Goal: Contribute content: Add original content to the website for others to see

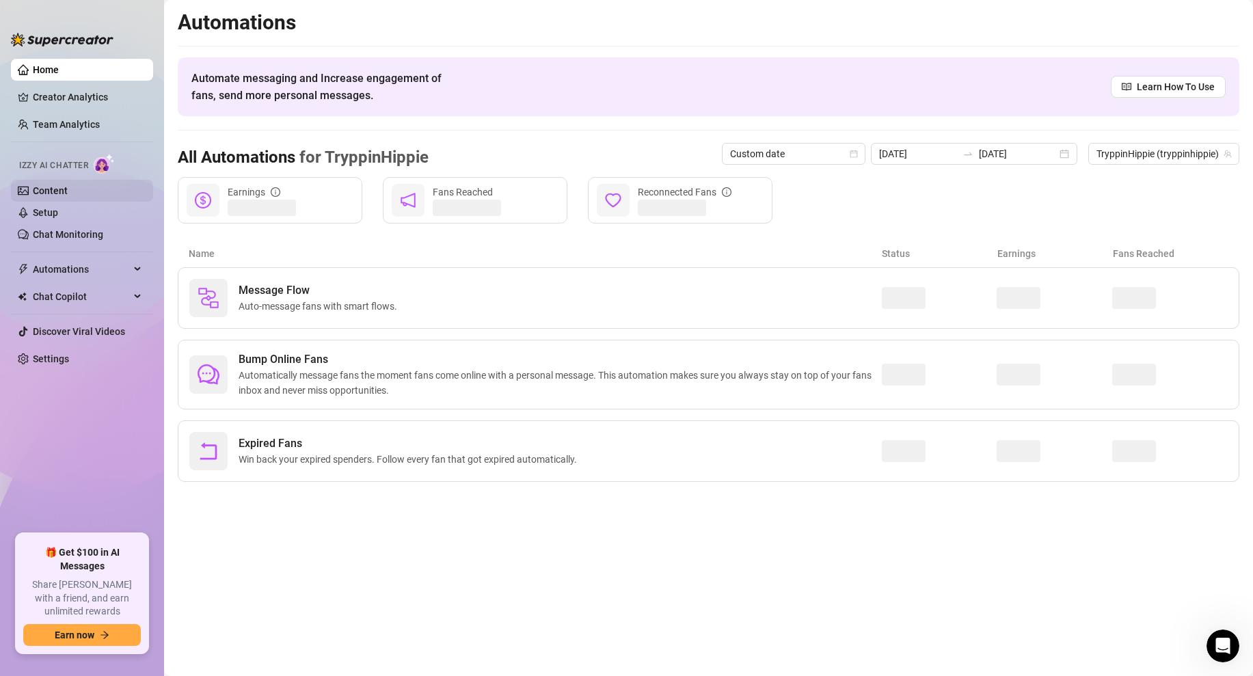
click at [65, 187] on link "Content" at bounding box center [50, 190] width 35 height 11
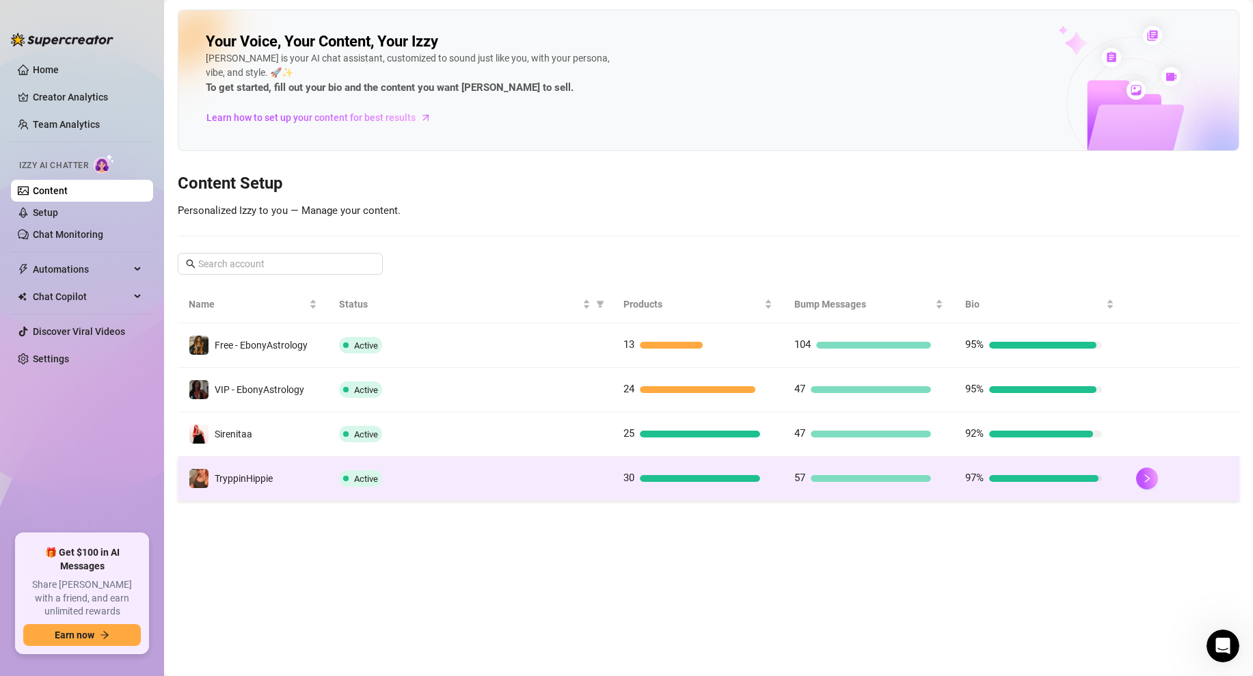
click at [1132, 480] on td at bounding box center [1182, 478] width 114 height 44
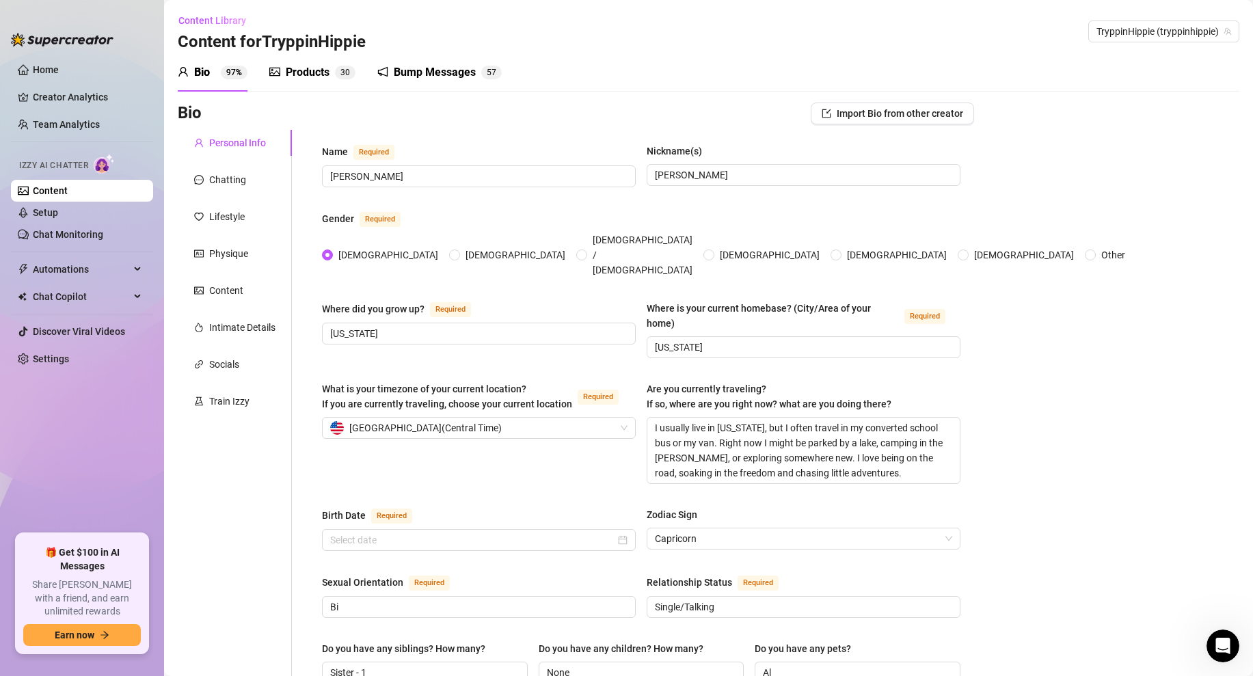
click at [314, 72] on div "Products" at bounding box center [308, 72] width 44 height 16
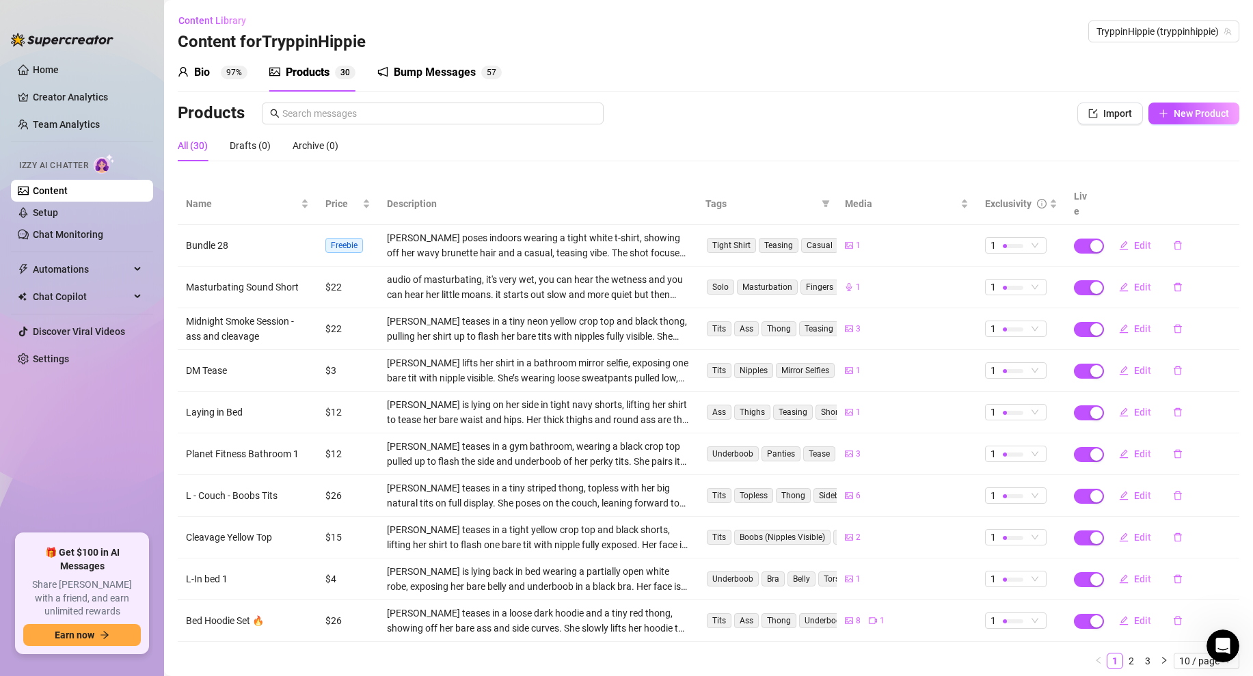
click at [323, 68] on div "Products" at bounding box center [308, 72] width 44 height 16
click at [1179, 120] on button "New Product" at bounding box center [1193, 114] width 91 height 22
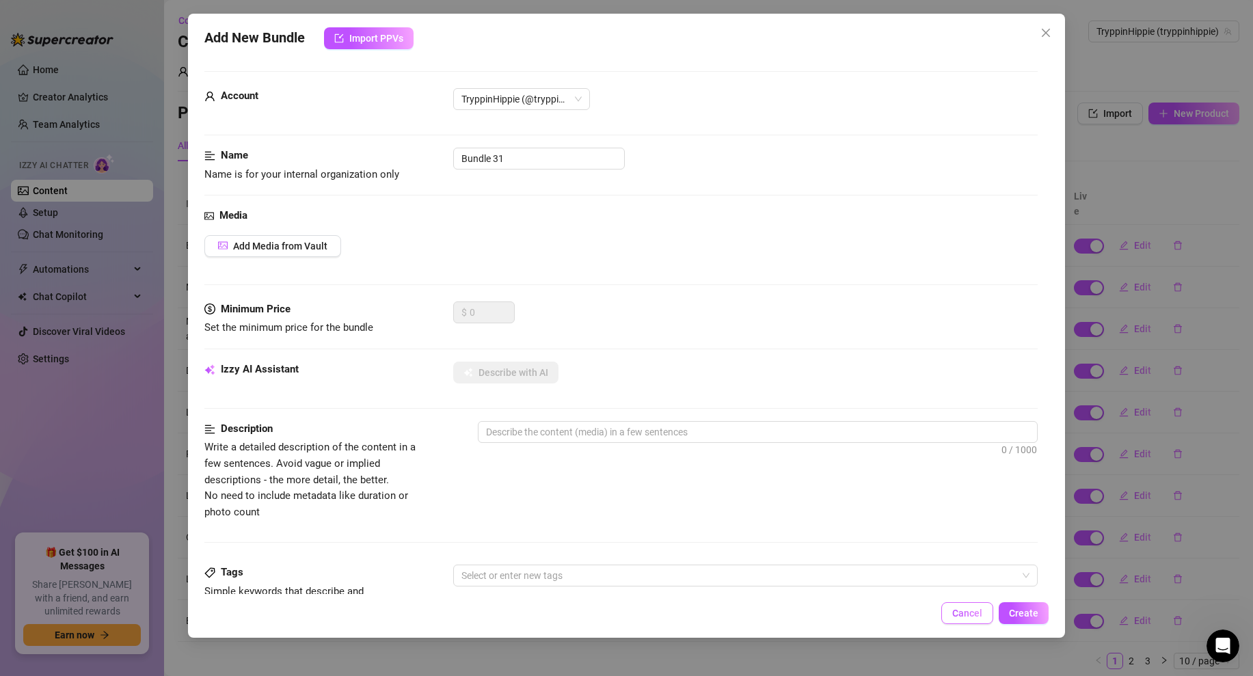
click at [974, 618] on button "Cancel" at bounding box center [967, 613] width 52 height 22
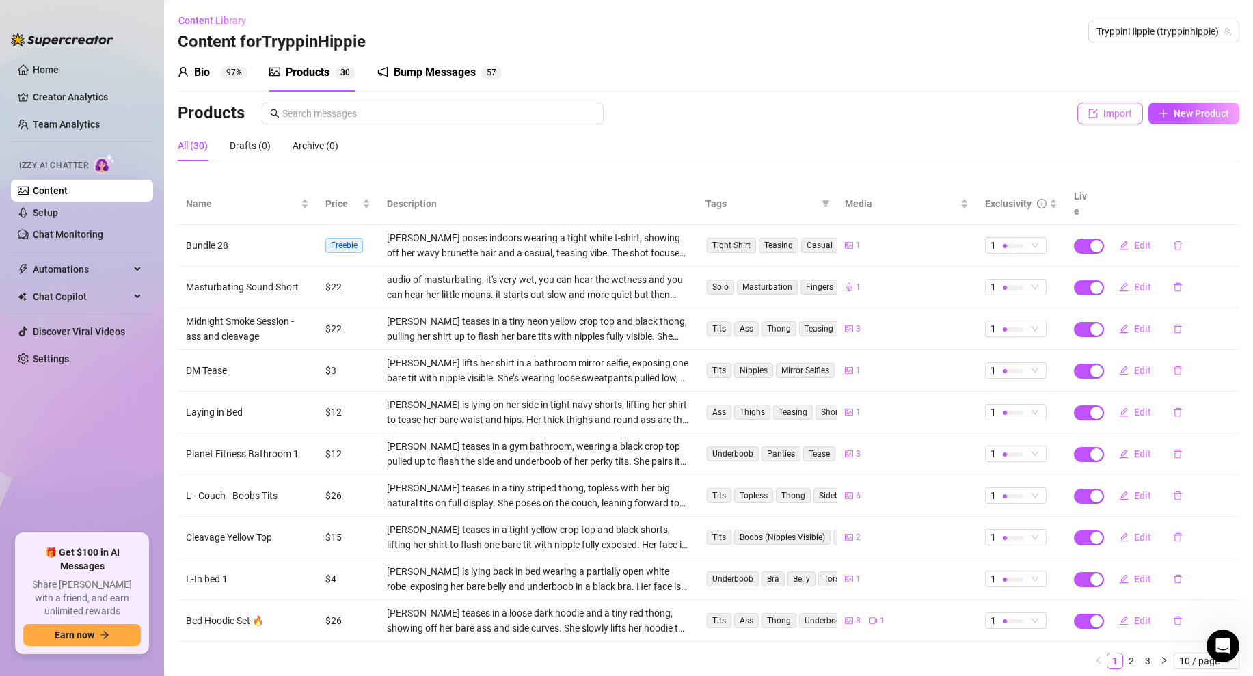
click at [1104, 116] on span "Import" at bounding box center [1117, 113] width 29 height 11
type textarea "Type your message here..."
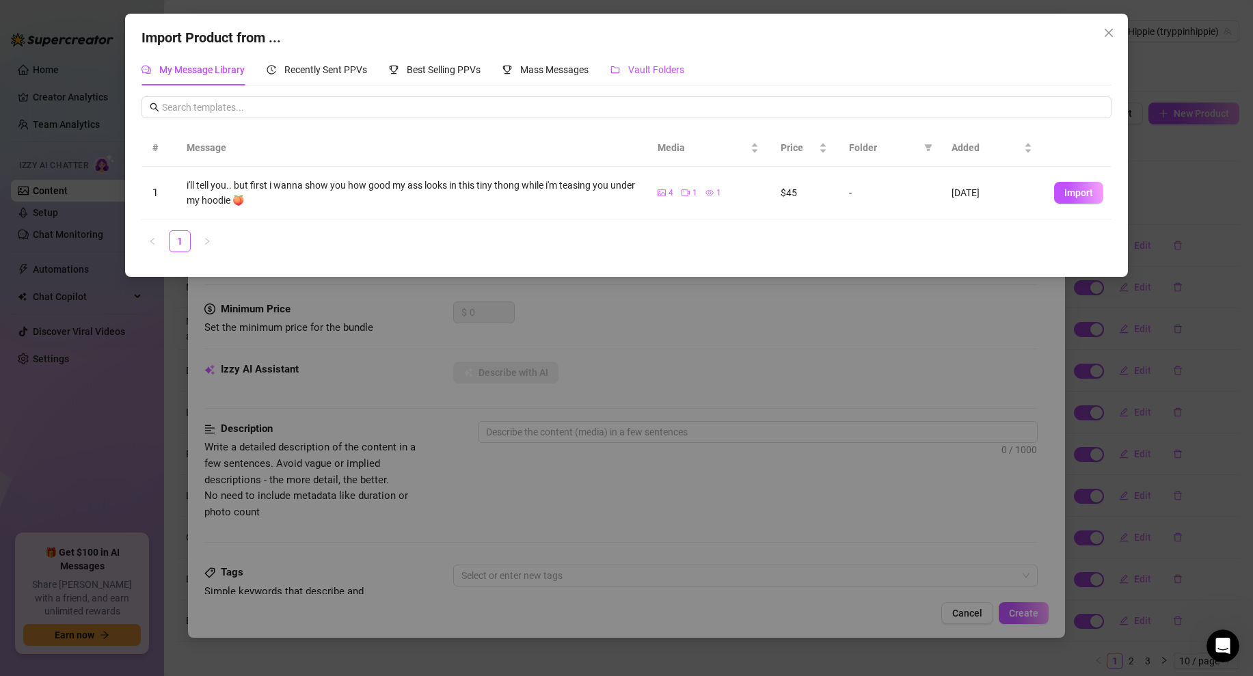
click at [654, 66] on span "Vault Folders" at bounding box center [656, 69] width 56 height 11
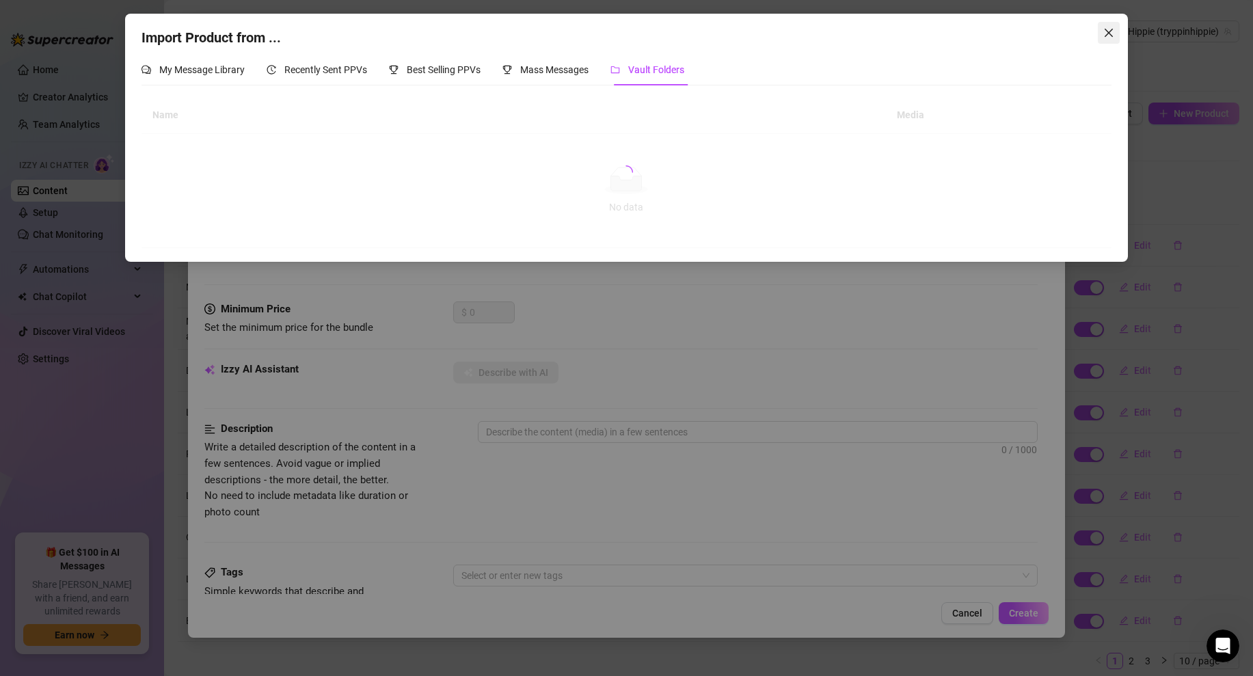
click at [1109, 34] on icon "close" at bounding box center [1108, 33] width 8 height 8
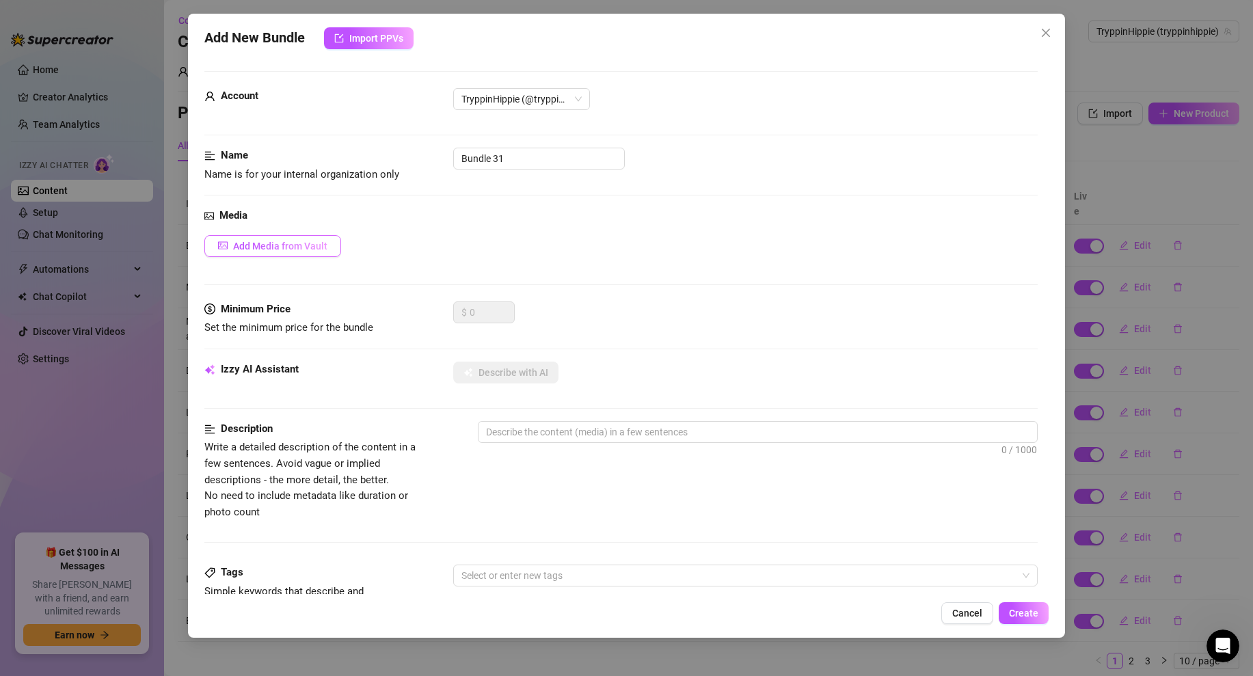
click at [282, 244] on span "Add Media from Vault" at bounding box center [280, 246] width 94 height 11
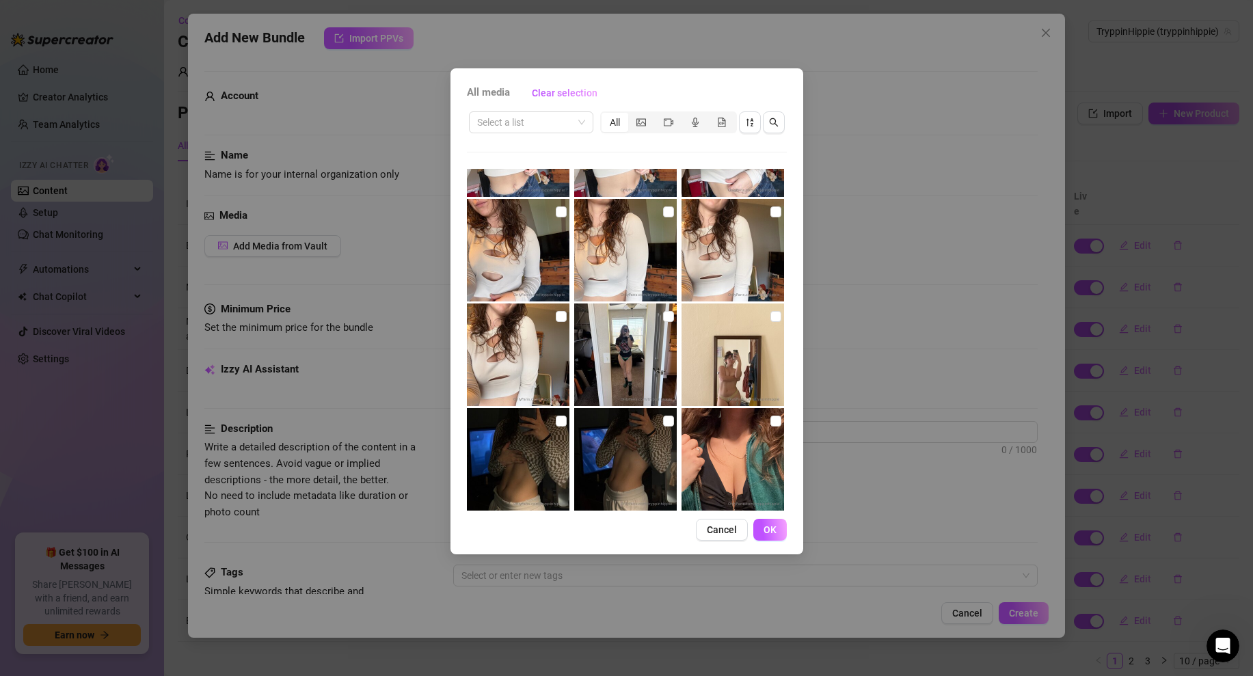
scroll to position [1352, 0]
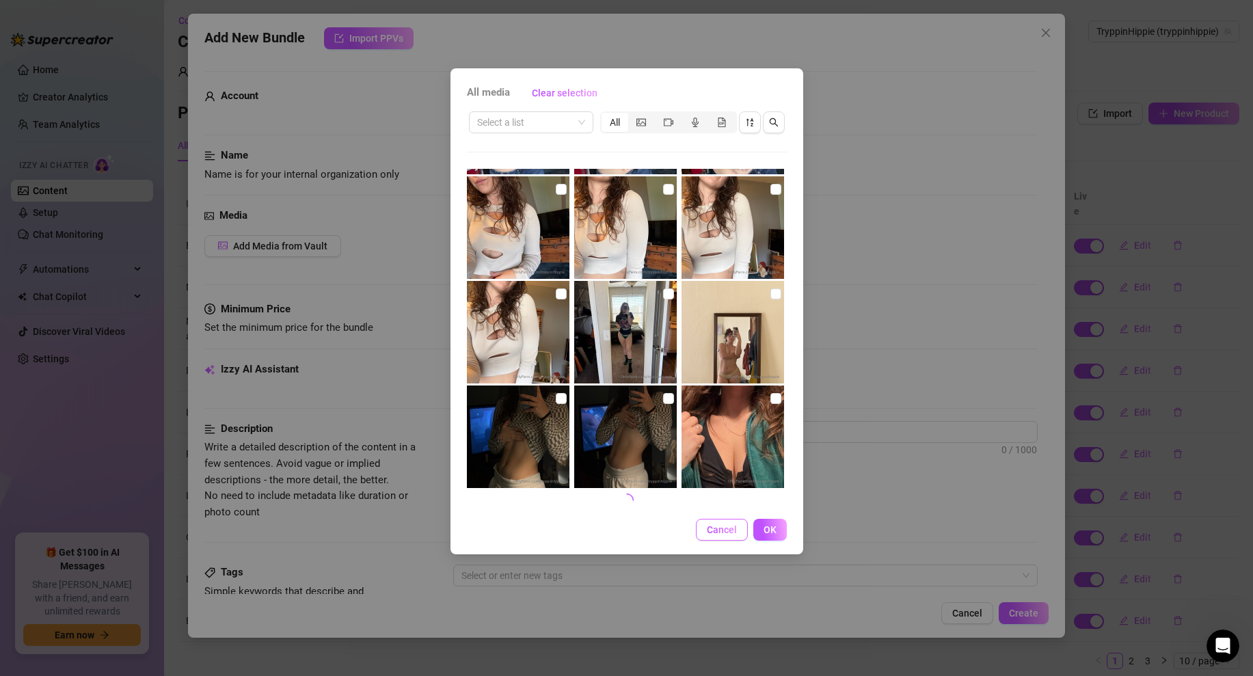
click at [725, 536] on button "Cancel" at bounding box center [722, 530] width 52 height 22
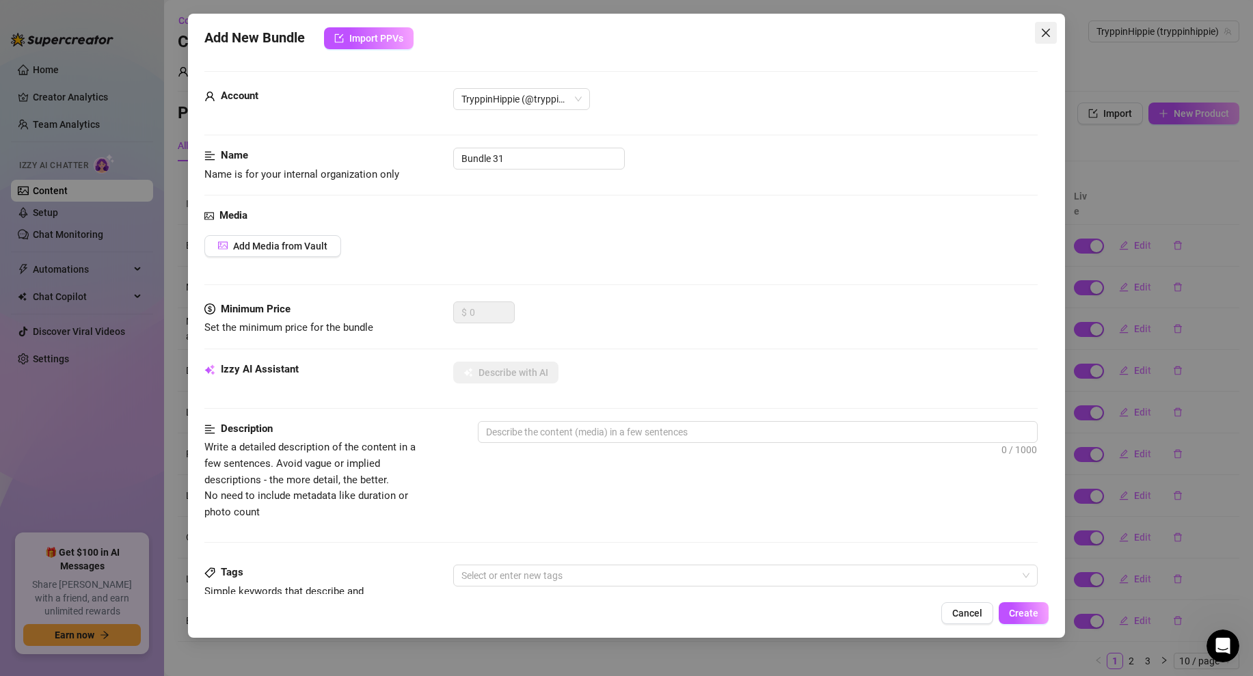
click at [1047, 29] on icon "close" at bounding box center [1045, 32] width 11 height 11
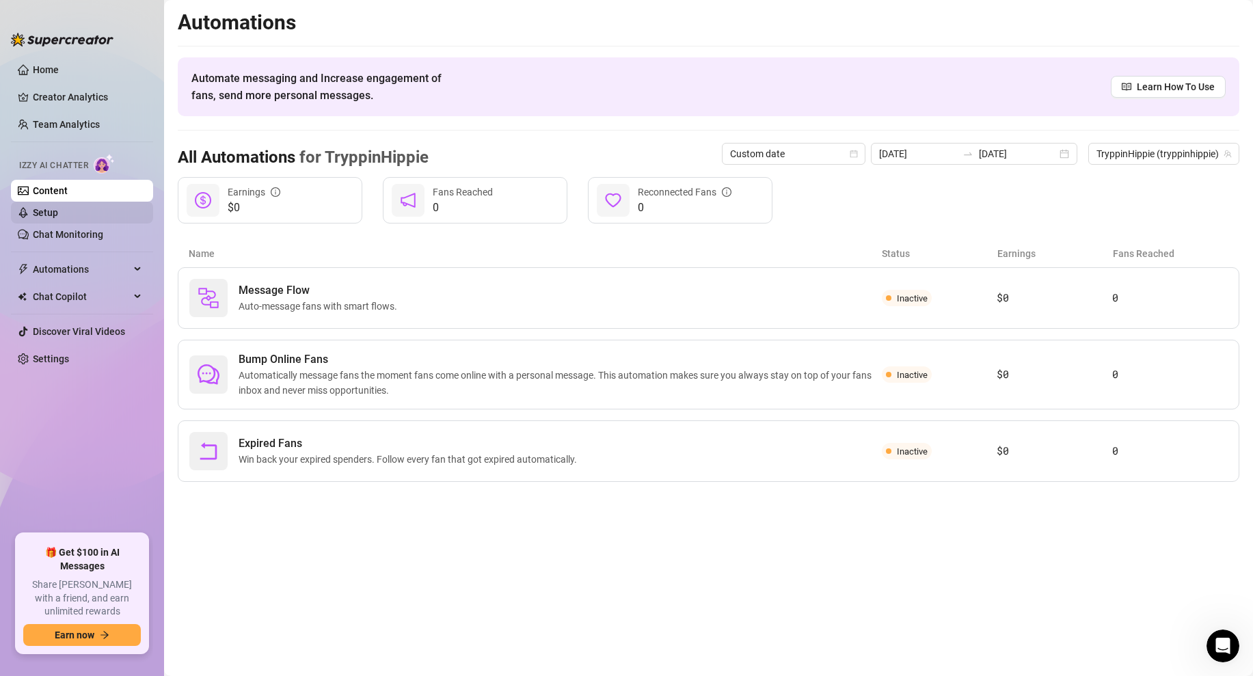
click at [58, 208] on link "Setup" at bounding box center [45, 212] width 25 height 11
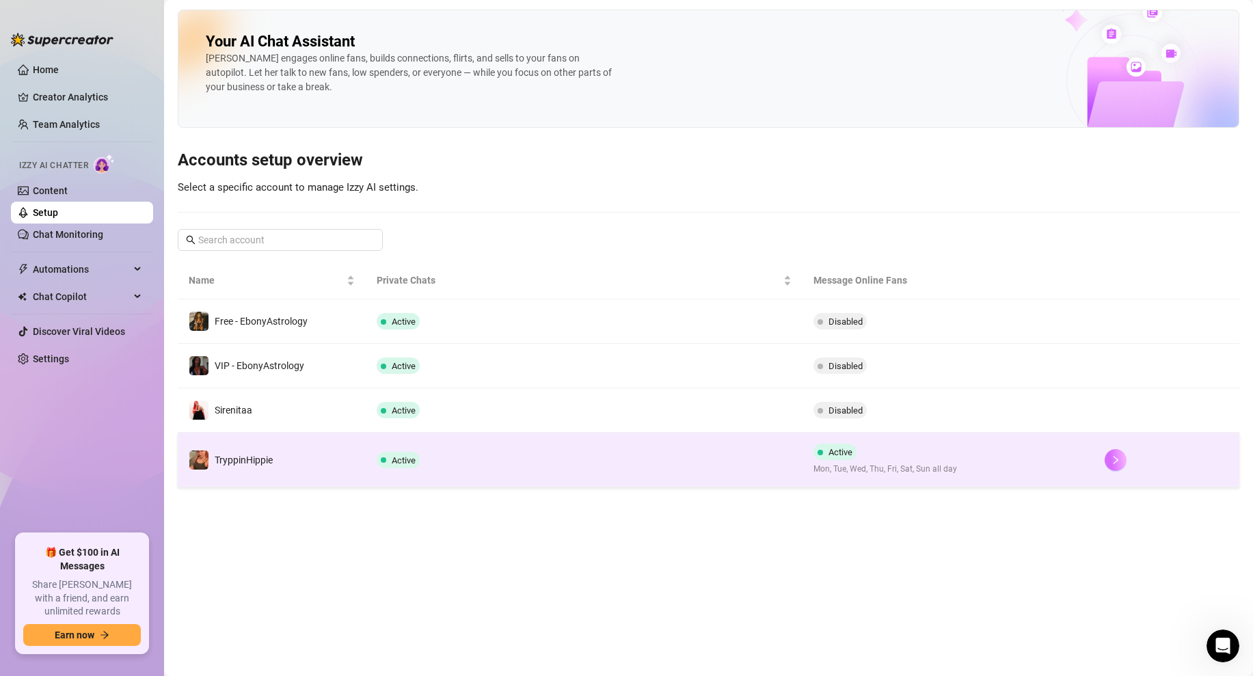
click at [1123, 454] on button "button" at bounding box center [1115, 460] width 22 height 22
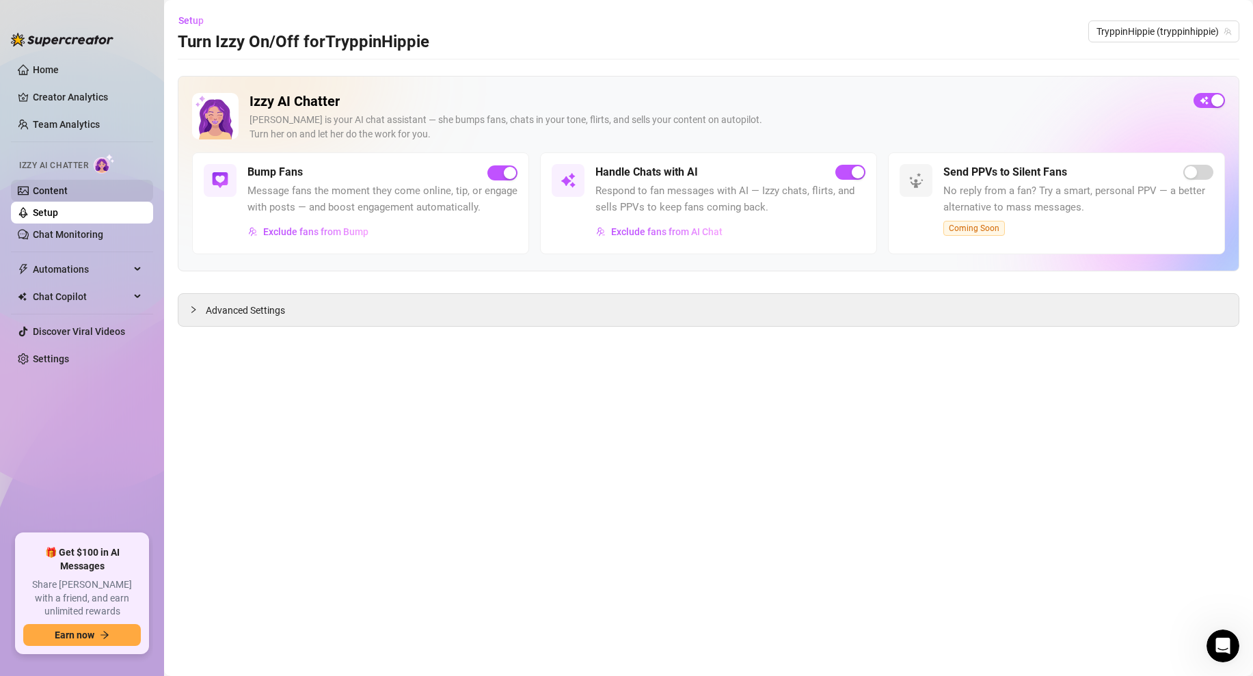
click at [68, 191] on link "Content" at bounding box center [50, 190] width 35 height 11
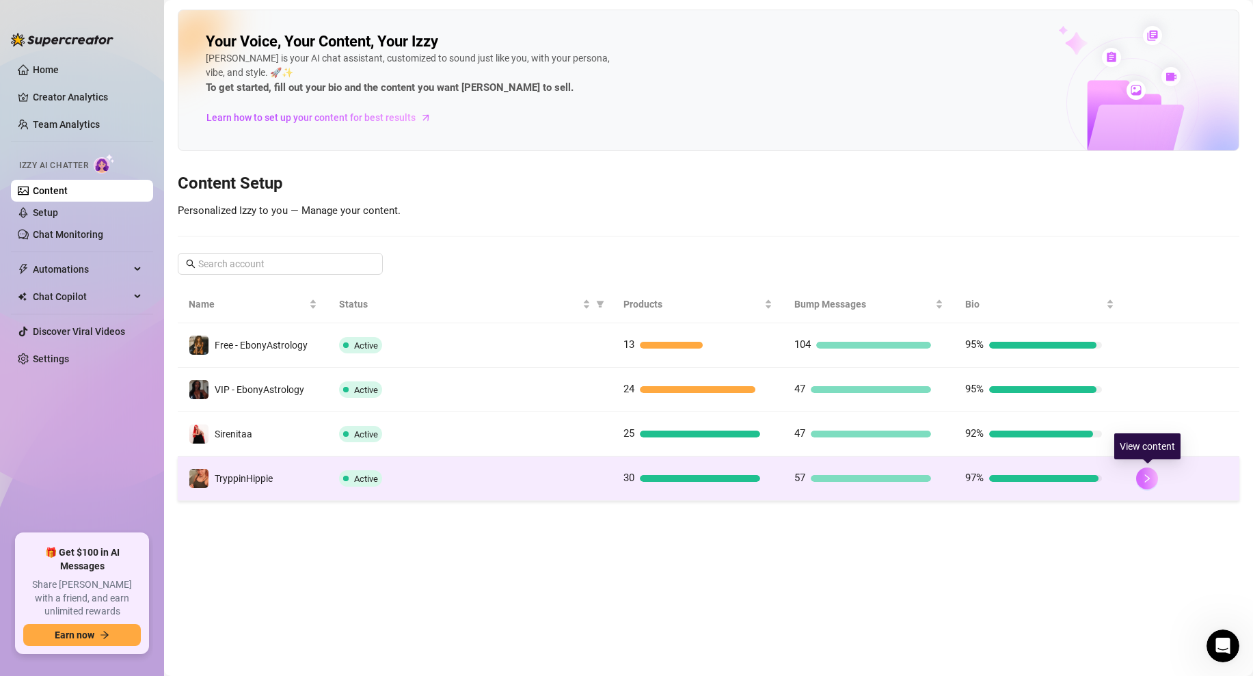
click at [1143, 476] on icon "right" at bounding box center [1147, 479] width 10 height 10
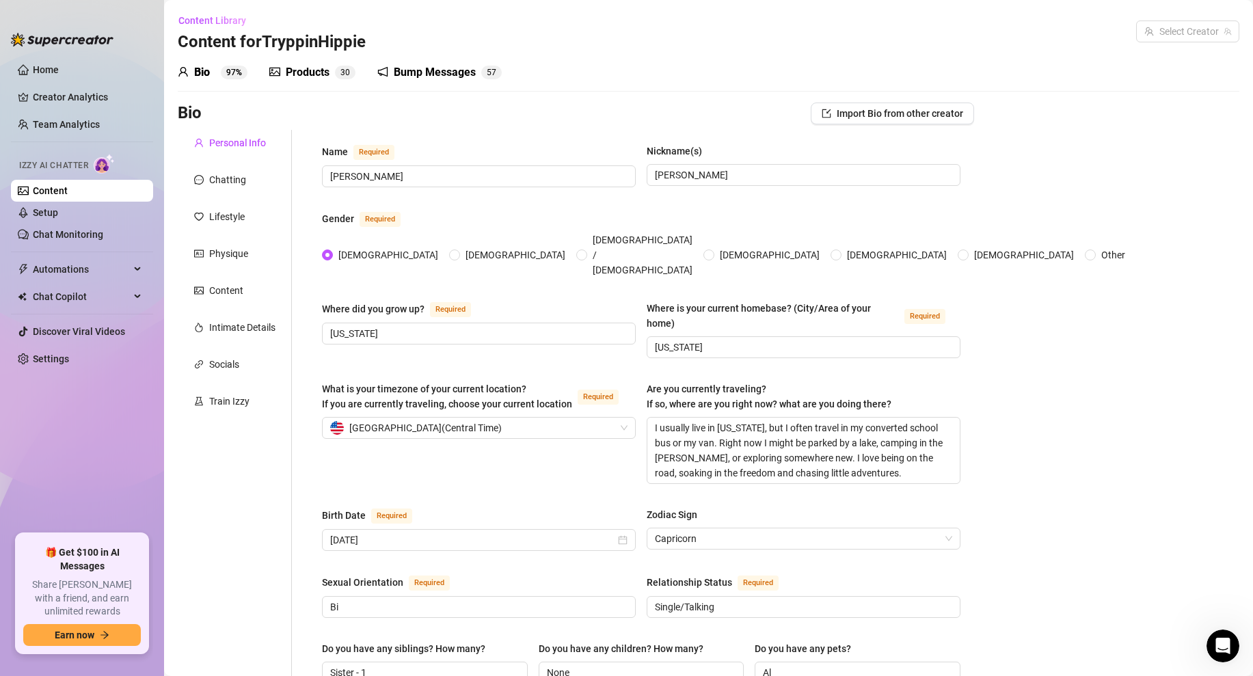
click at [310, 65] on div "Products" at bounding box center [308, 72] width 44 height 16
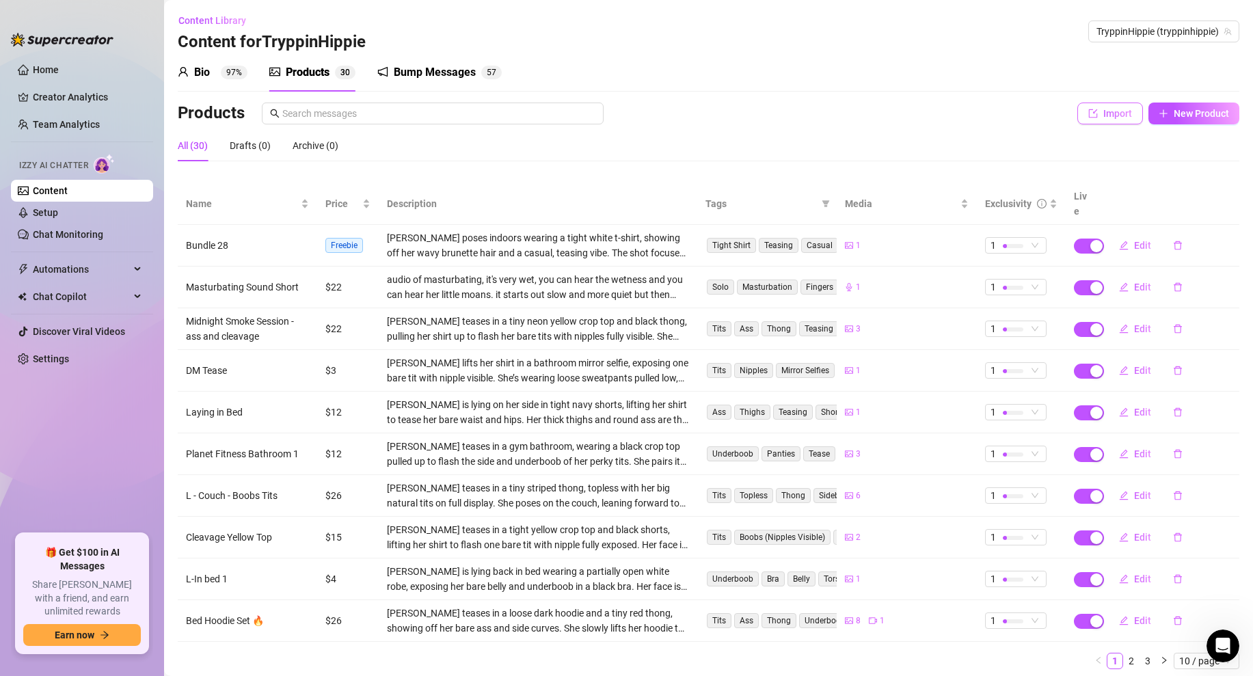
click at [1097, 110] on icon "import" at bounding box center [1093, 114] width 10 height 10
type textarea "Type your message here..."
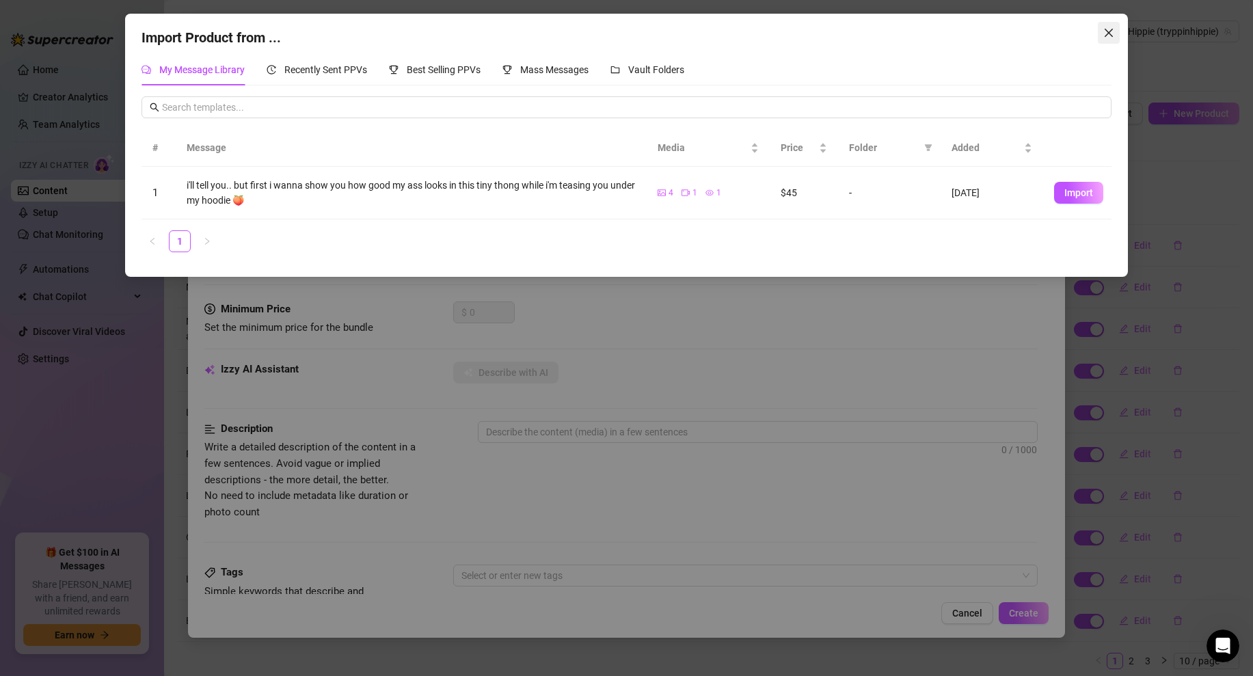
click at [1106, 40] on button "Close" at bounding box center [1108, 33] width 22 height 22
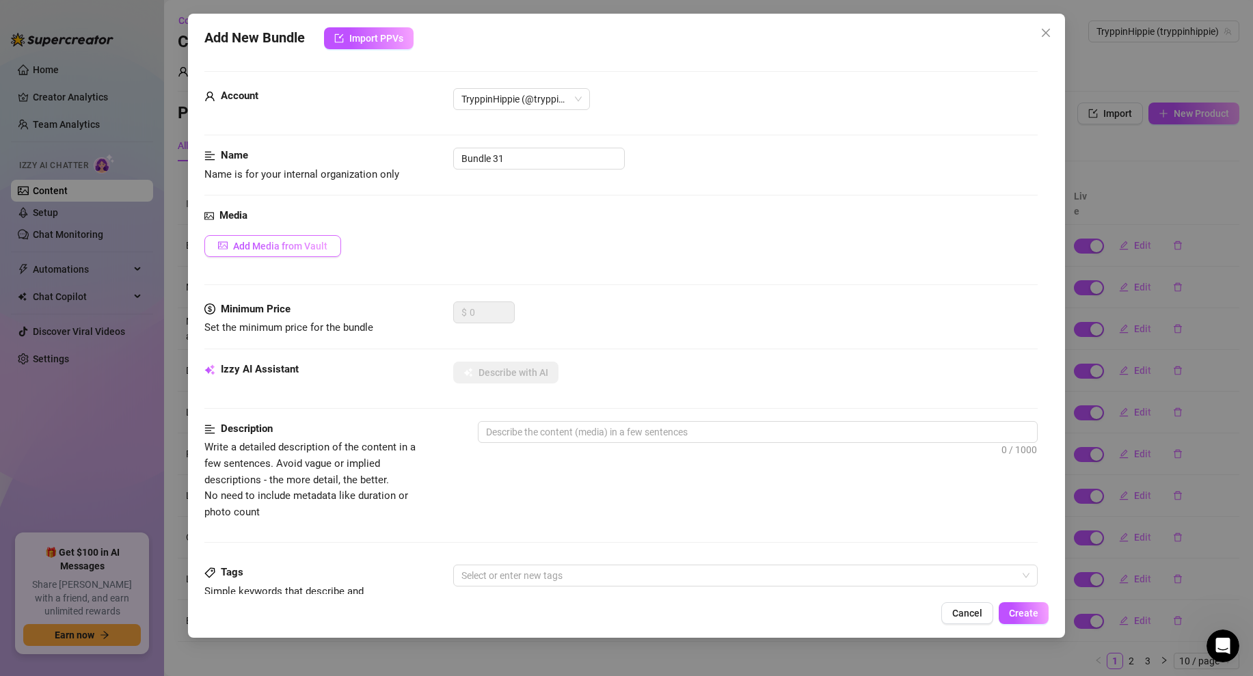
click at [302, 246] on span "Add Media from Vault" at bounding box center [280, 246] width 94 height 11
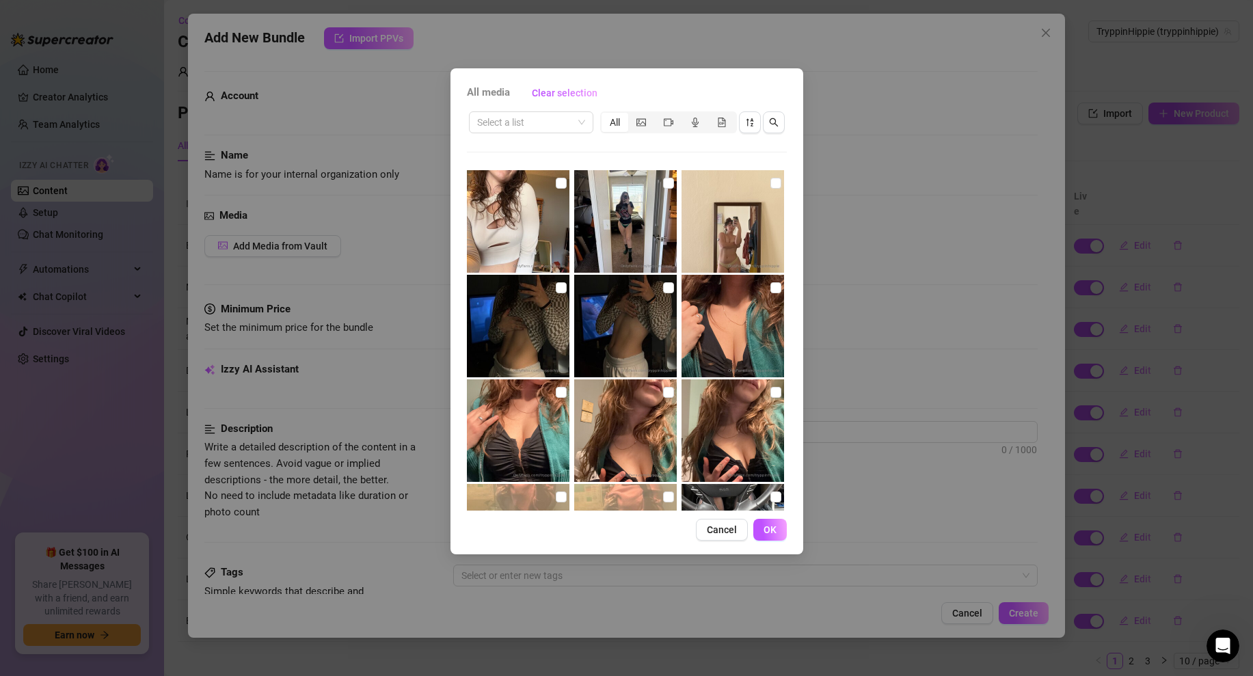
scroll to position [1397, 0]
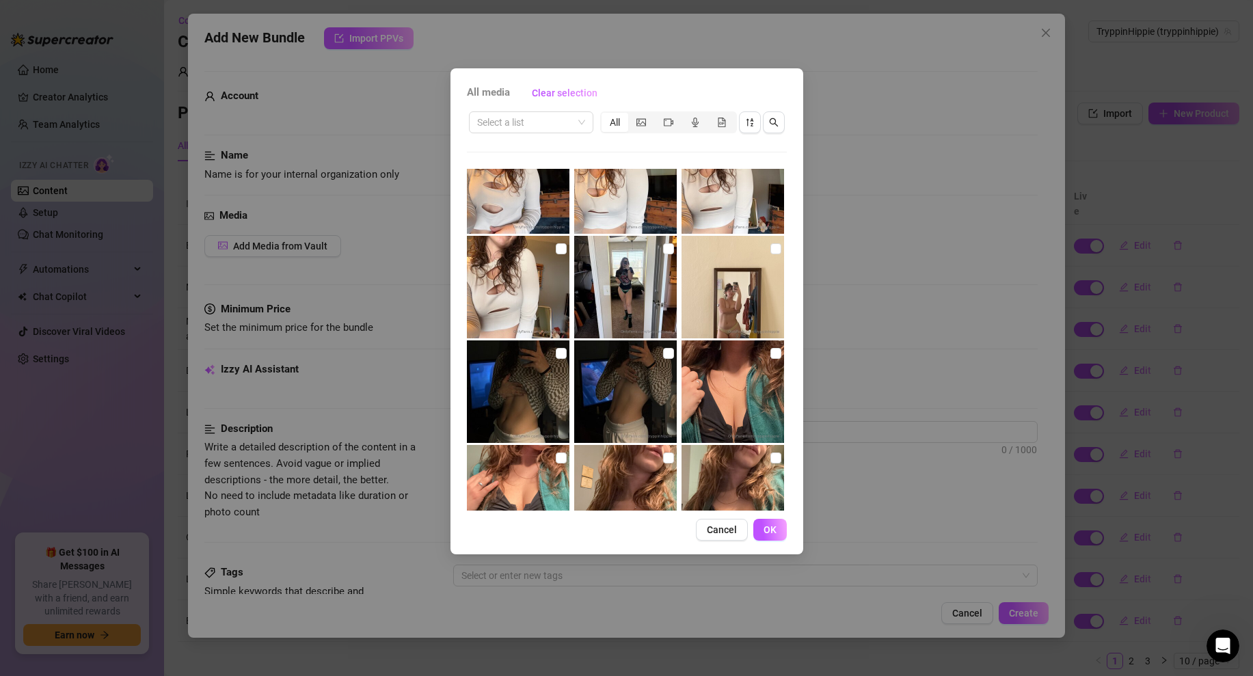
click at [666, 256] on img at bounding box center [625, 287] width 103 height 103
checkbox input "true"
click at [765, 521] on button "OK" at bounding box center [769, 530] width 33 height 22
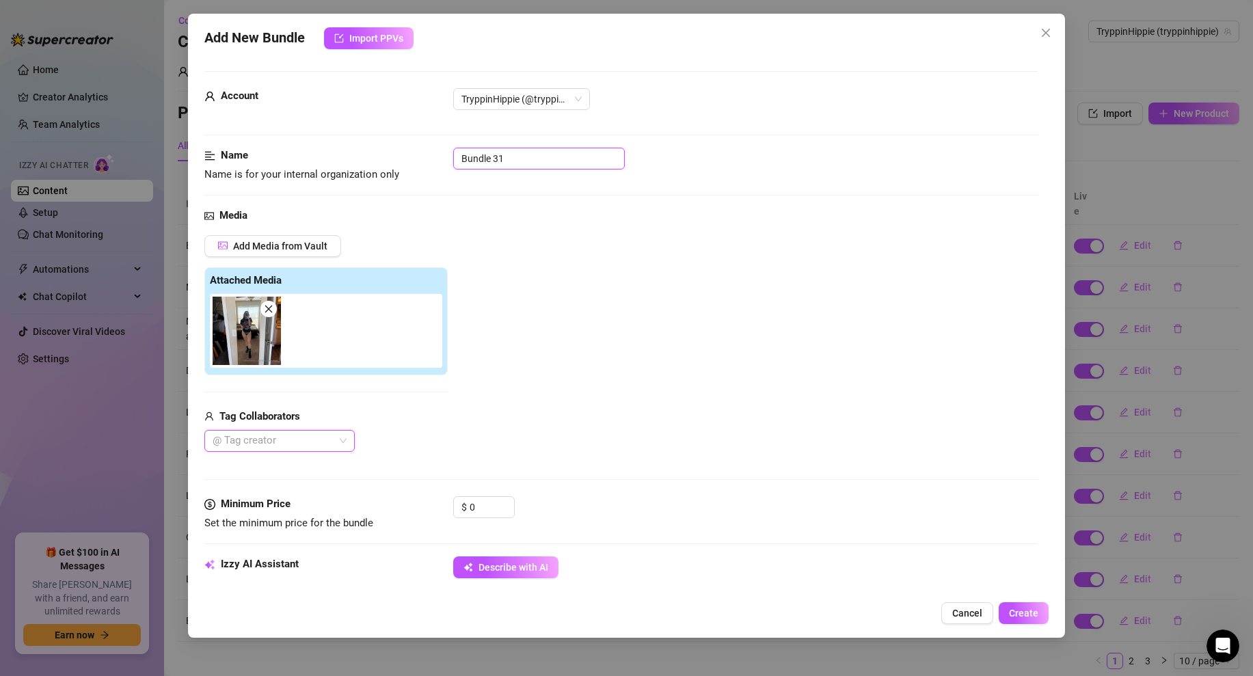
click at [510, 161] on input "Bundle 31" at bounding box center [539, 159] width 172 height 22
type input "Underwear"
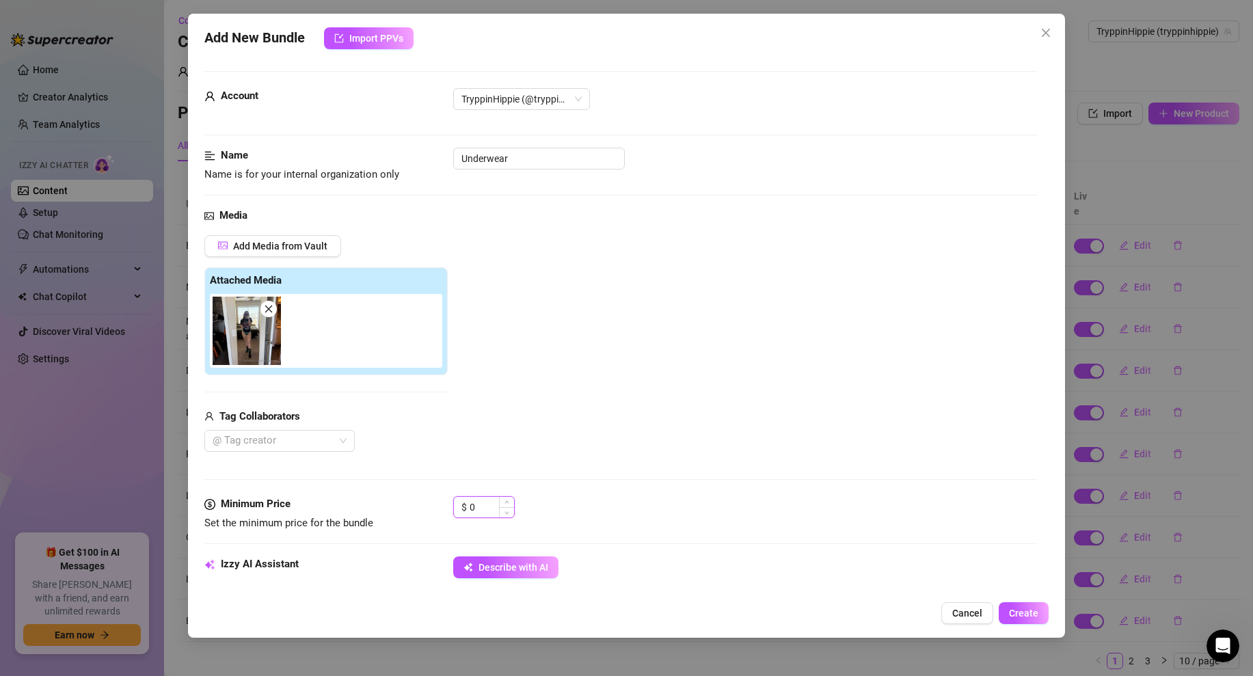
click at [480, 499] on input "0" at bounding box center [491, 507] width 44 height 21
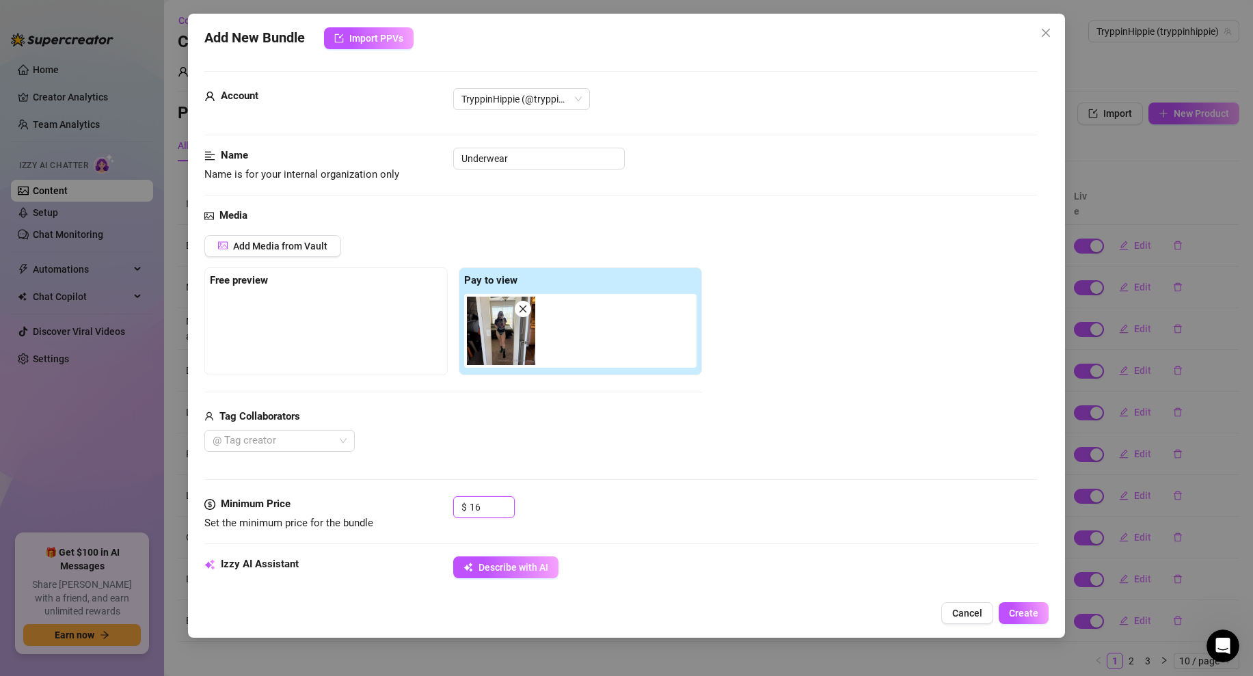
type input "16"
click at [549, 495] on div "Media Add Media from Vault Free preview Pay to view Tag Collaborators @ Tag cre…" at bounding box center [620, 352] width 833 height 288
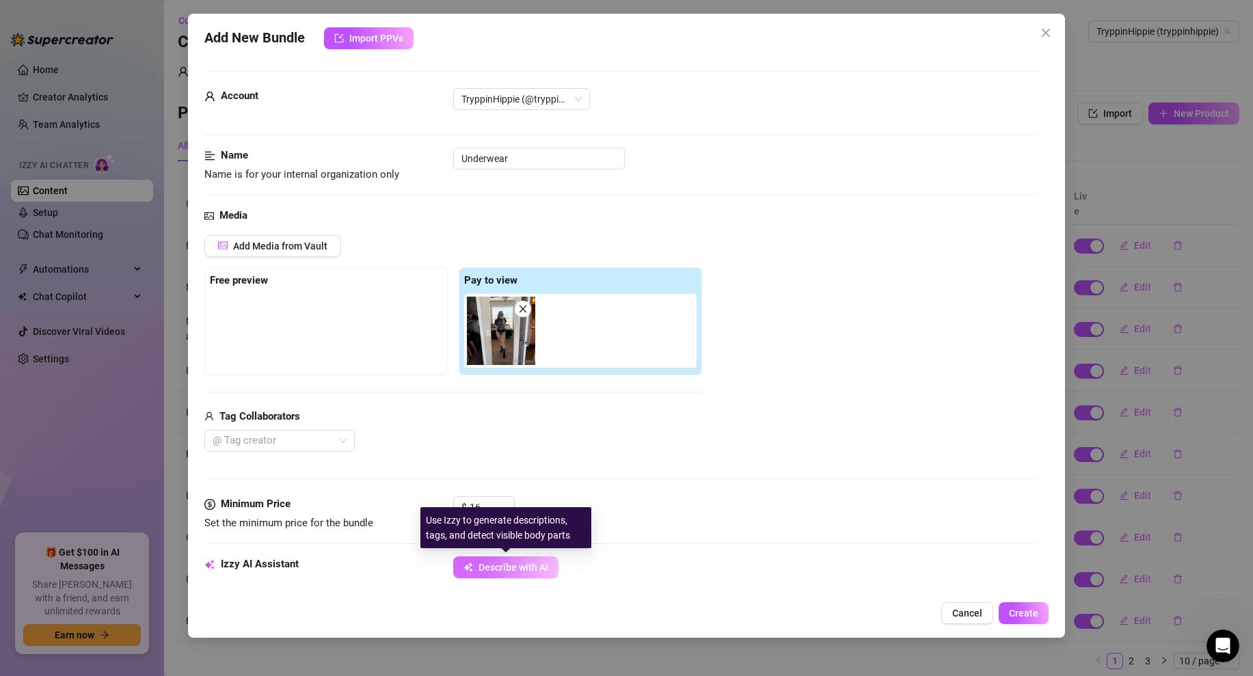
click at [506, 575] on button "Describe with AI" at bounding box center [505, 567] width 105 height 22
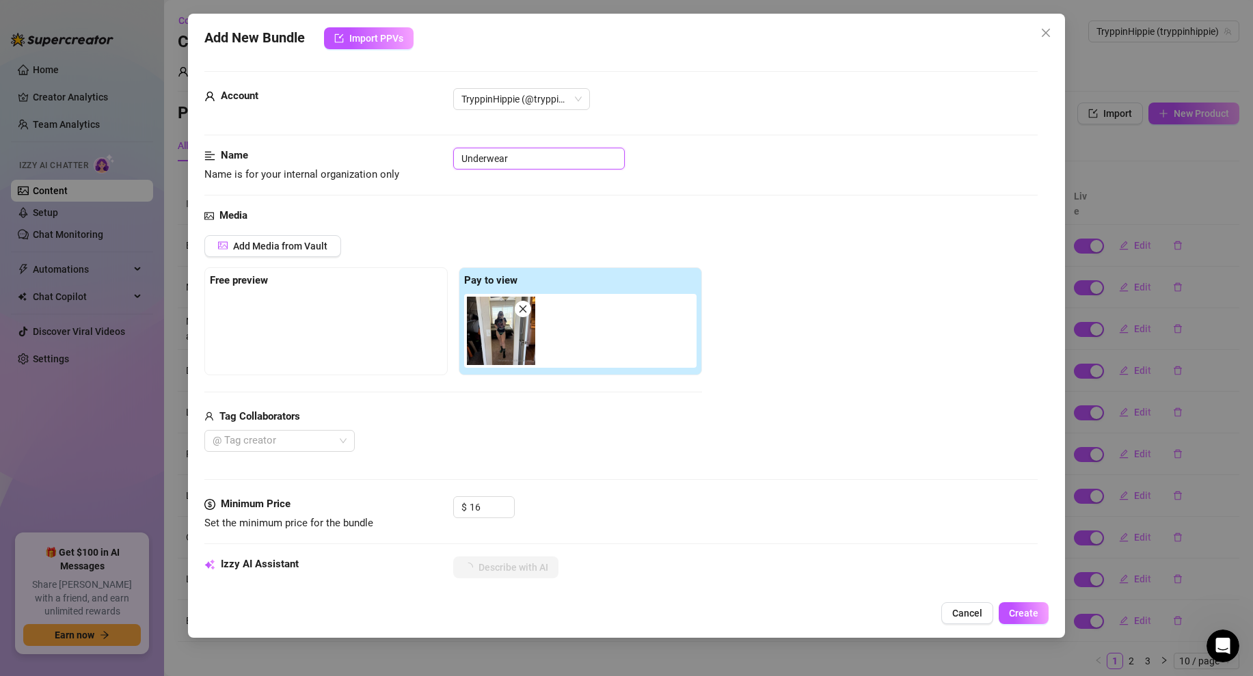
click at [530, 161] on input "Underwear" at bounding box center [539, 159] width 172 height 22
type input "Underwear"
type textarea "[PERSON_NAME]"
type textarea "[PERSON_NAME] takes"
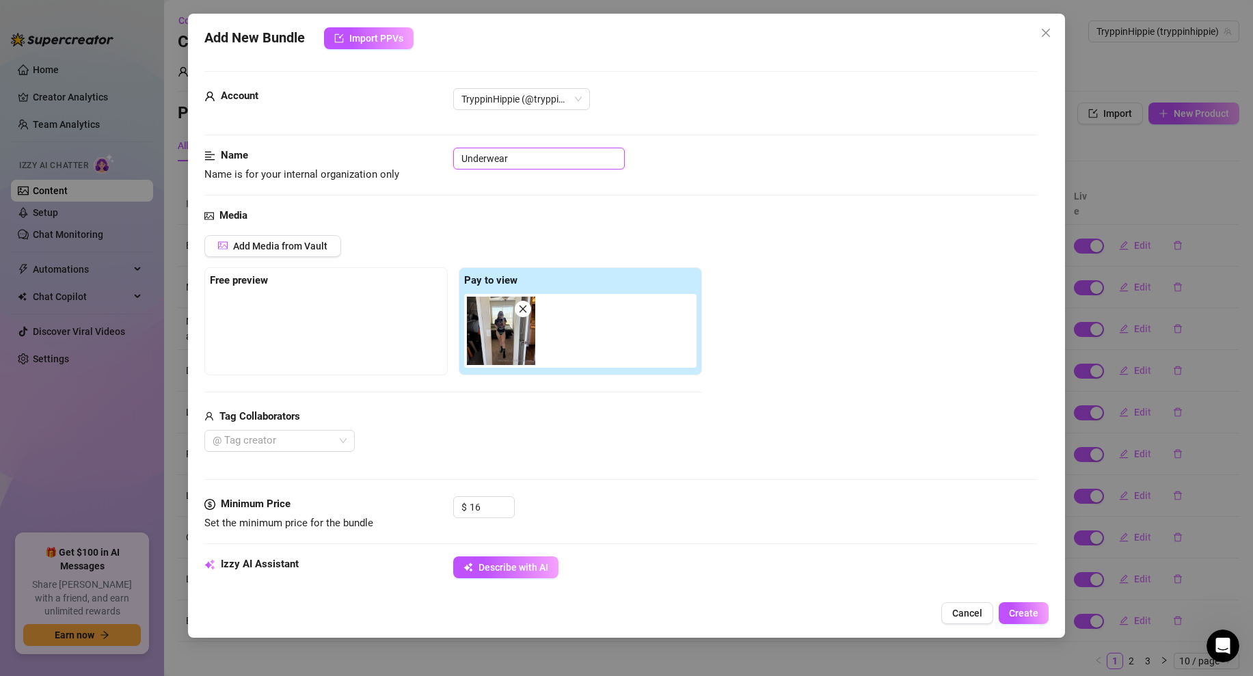
type textarea "[PERSON_NAME] takes"
type textarea "[PERSON_NAME] takes a"
type textarea "[PERSON_NAME] takes a full-body"
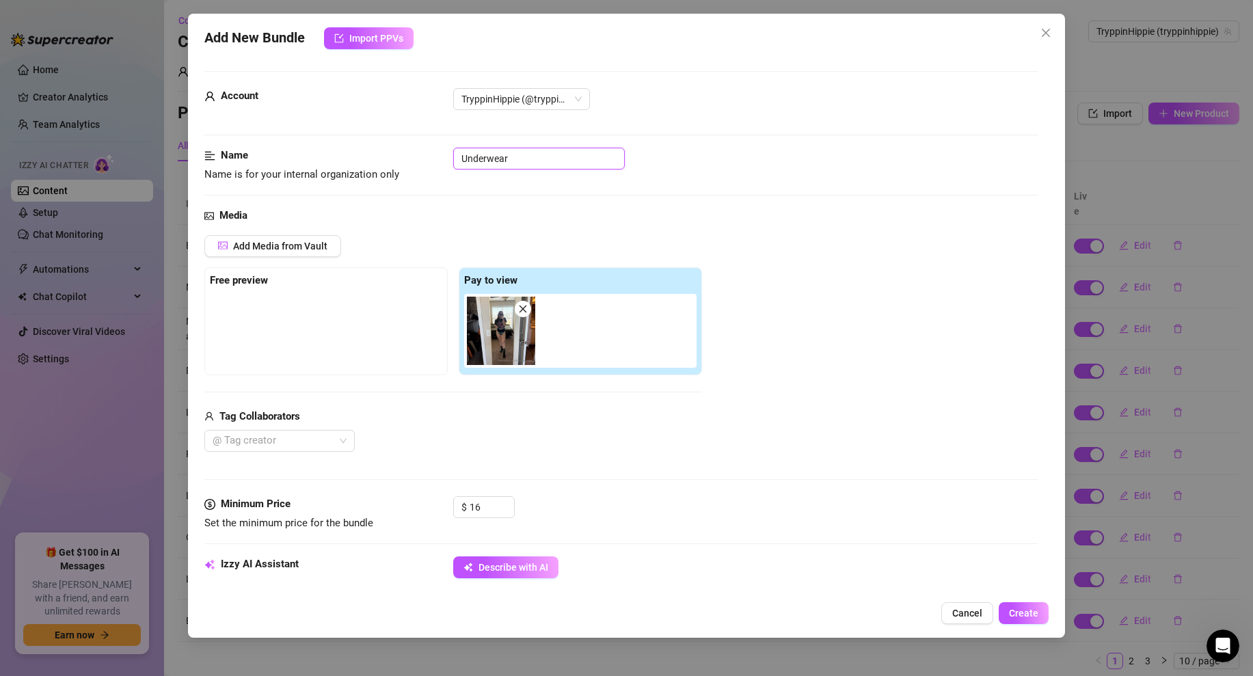
type textarea "[PERSON_NAME] takes a full-body mirror"
type textarea "[PERSON_NAME] takes a full-body mirror selfie"
type textarea "[PERSON_NAME] takes a full-body mirror selfie in"
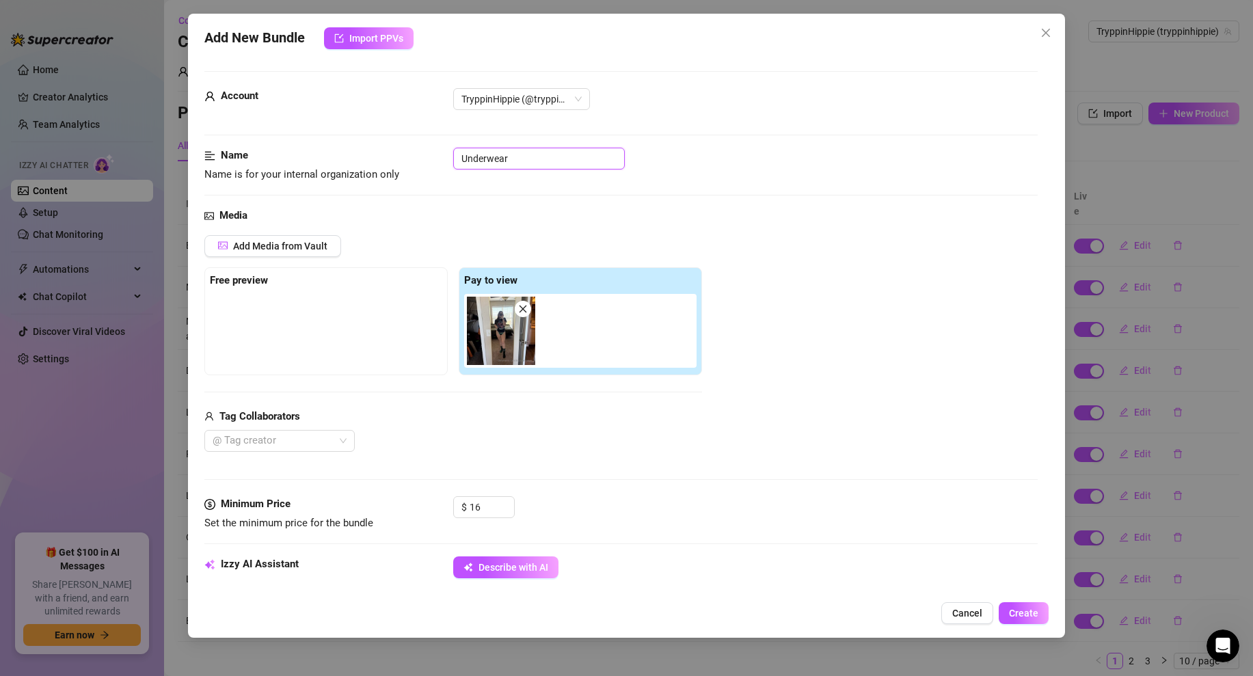
type textarea "[PERSON_NAME] takes a full-body mirror selfie in"
type textarea "[PERSON_NAME] takes a full-body mirror selfie in a"
type textarea "[PERSON_NAME] takes a full-body mirror selfie in a bedroom,"
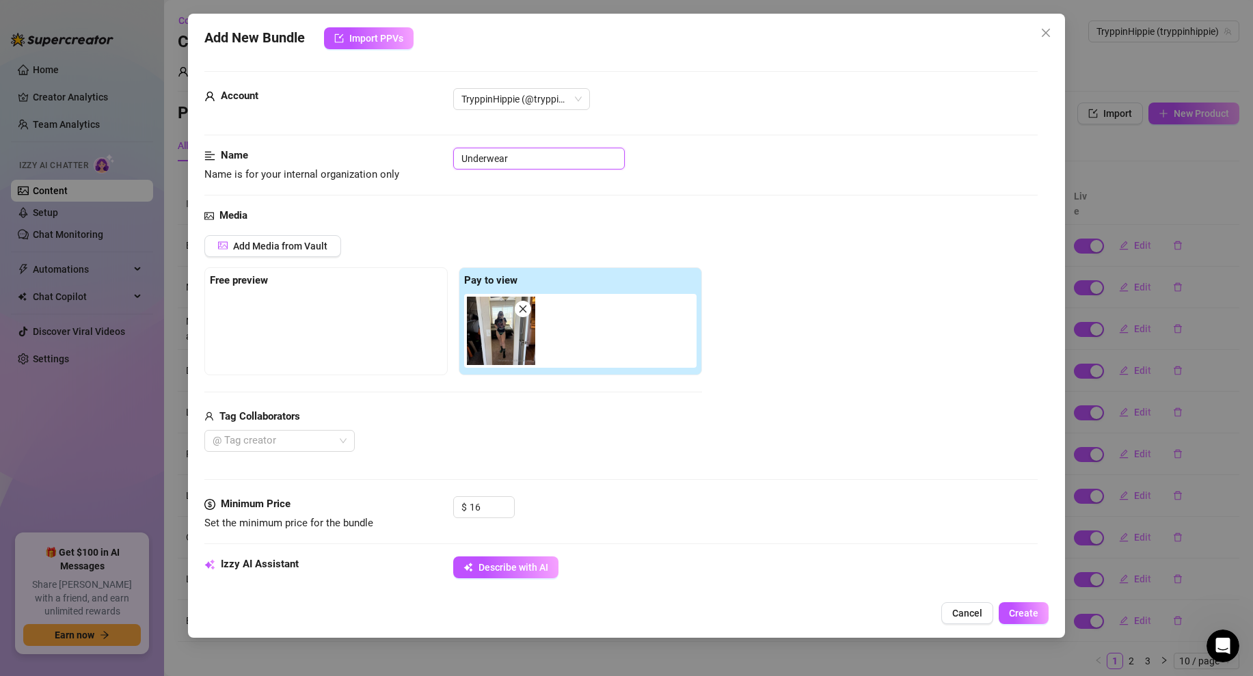
type input "Underwear M"
type textarea "[PERSON_NAME] takes a full-body mirror selfie in a bedroom, wearing"
type textarea "[PERSON_NAME] takes a full-body mirror selfie in a bedroom, wearing a"
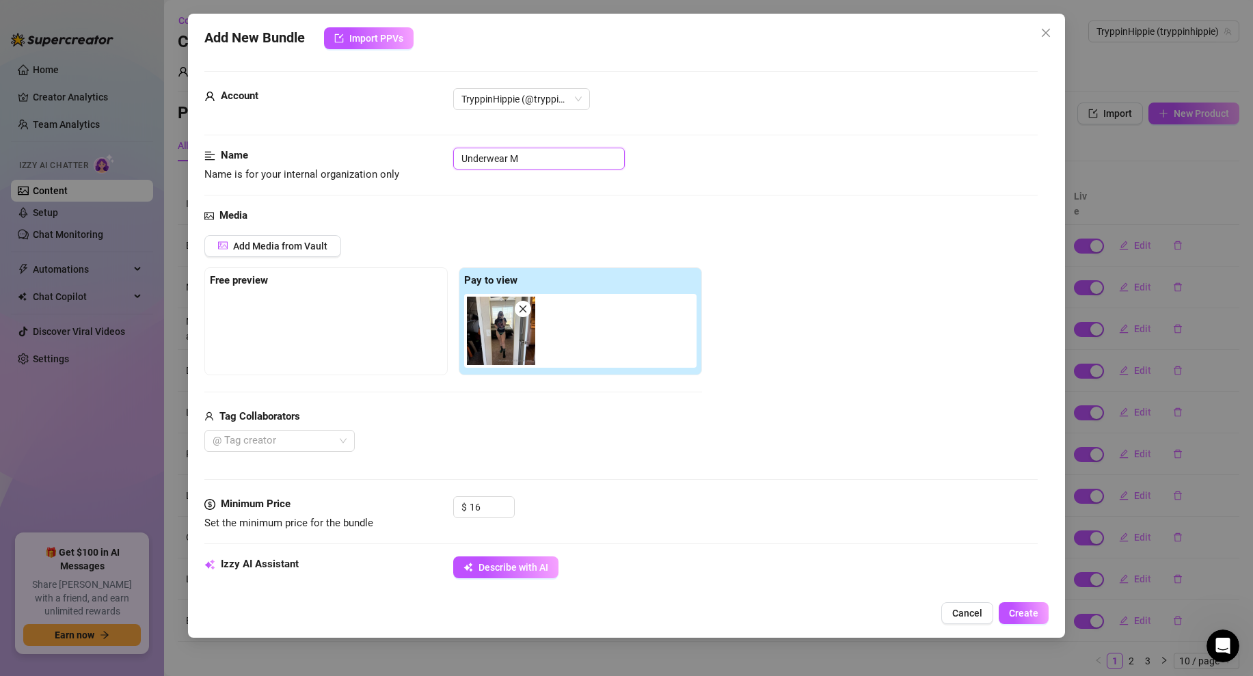
type textarea "[PERSON_NAME] takes a full-body mirror selfie in a bedroom, wearing a black"
type textarea "[PERSON_NAME] takes a full-body mirror selfie in a bedroom, wearing a black Rol…"
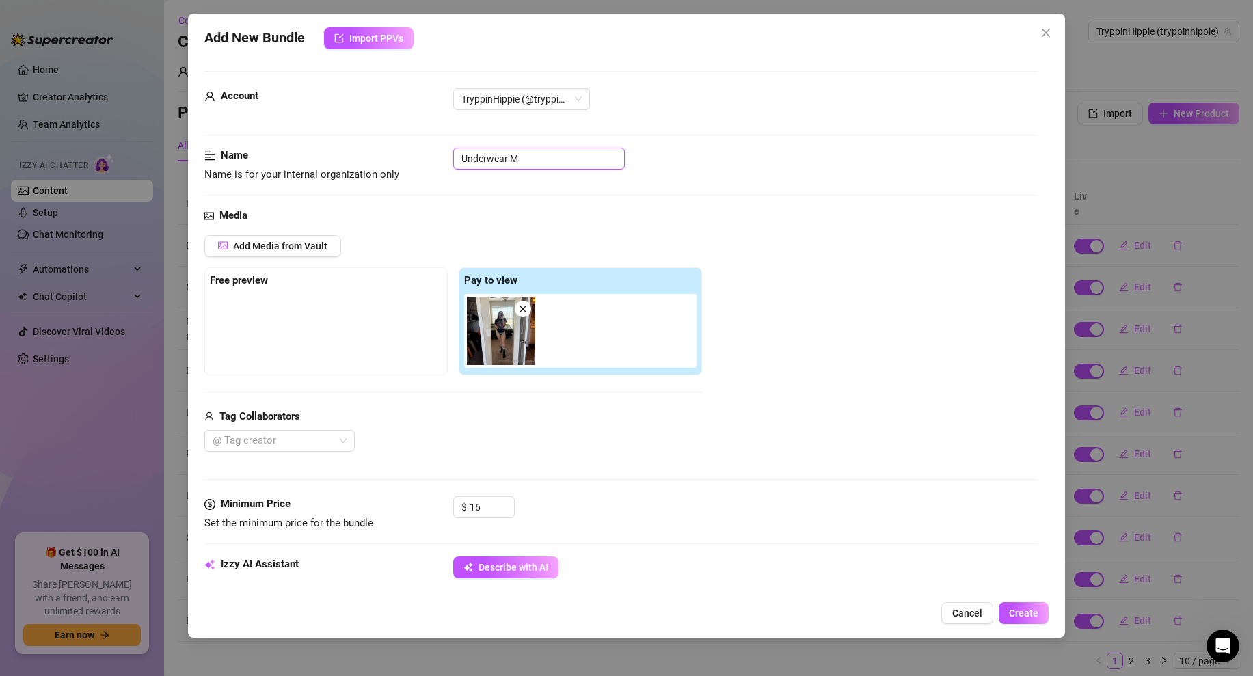
type textarea "[PERSON_NAME] takes a full-body mirror selfie in a bedroom, wearing a black Rol…"
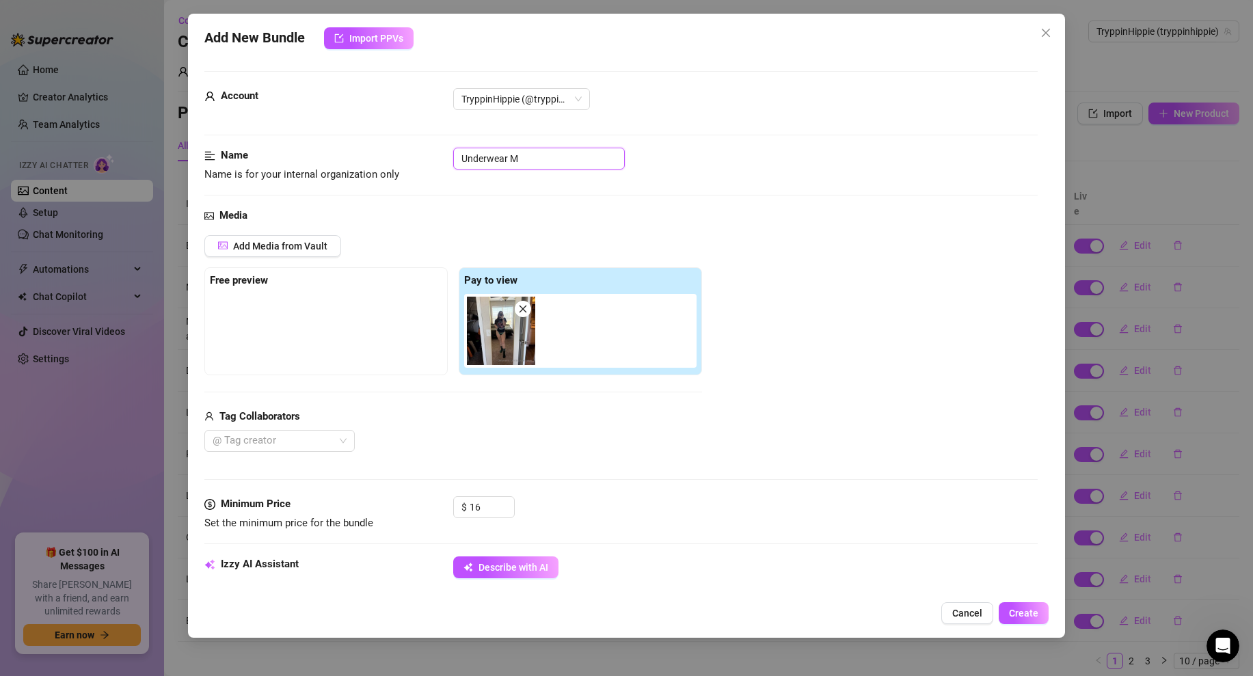
type textarea "[PERSON_NAME] takes a full-body mirror selfie in a bedroom, wearing a black Rol…"
type input "Underwear Mi"
type textarea "[PERSON_NAME] takes a full-body mirror selfie in a bedroom, wearing a black Rol…"
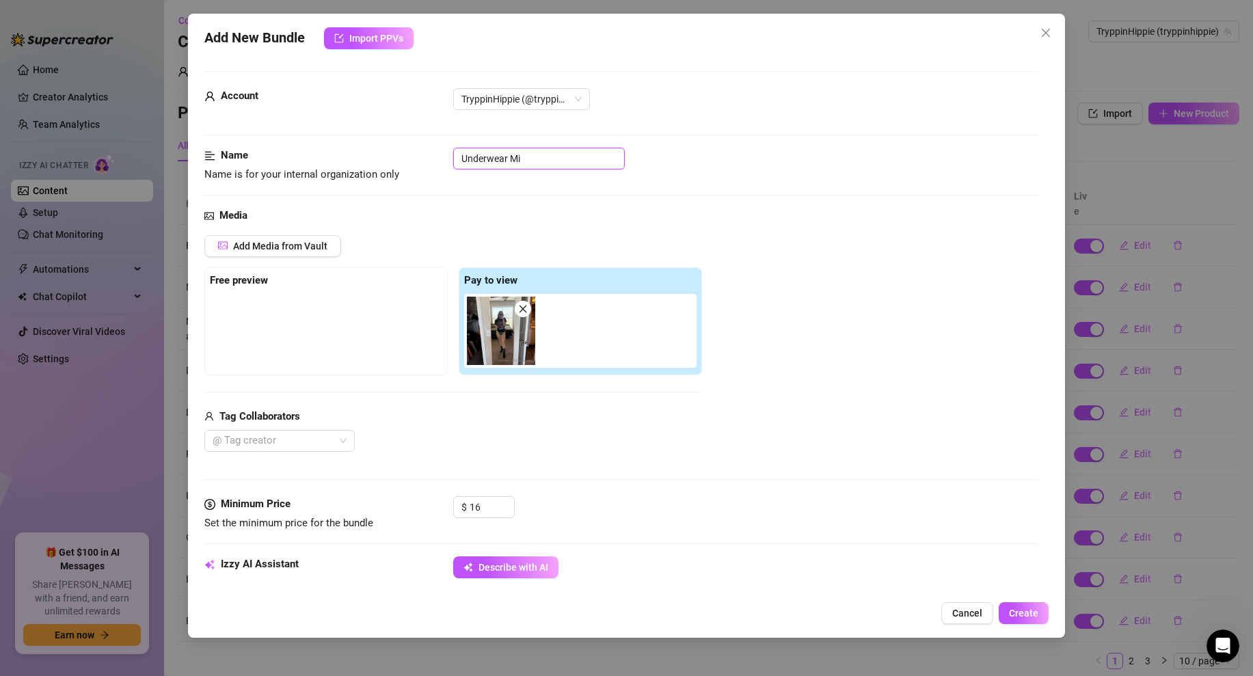
type textarea "[PERSON_NAME] takes a full-body mirror selfie in a bedroom, wearing a black Rol…"
type input "Underwear Mir"
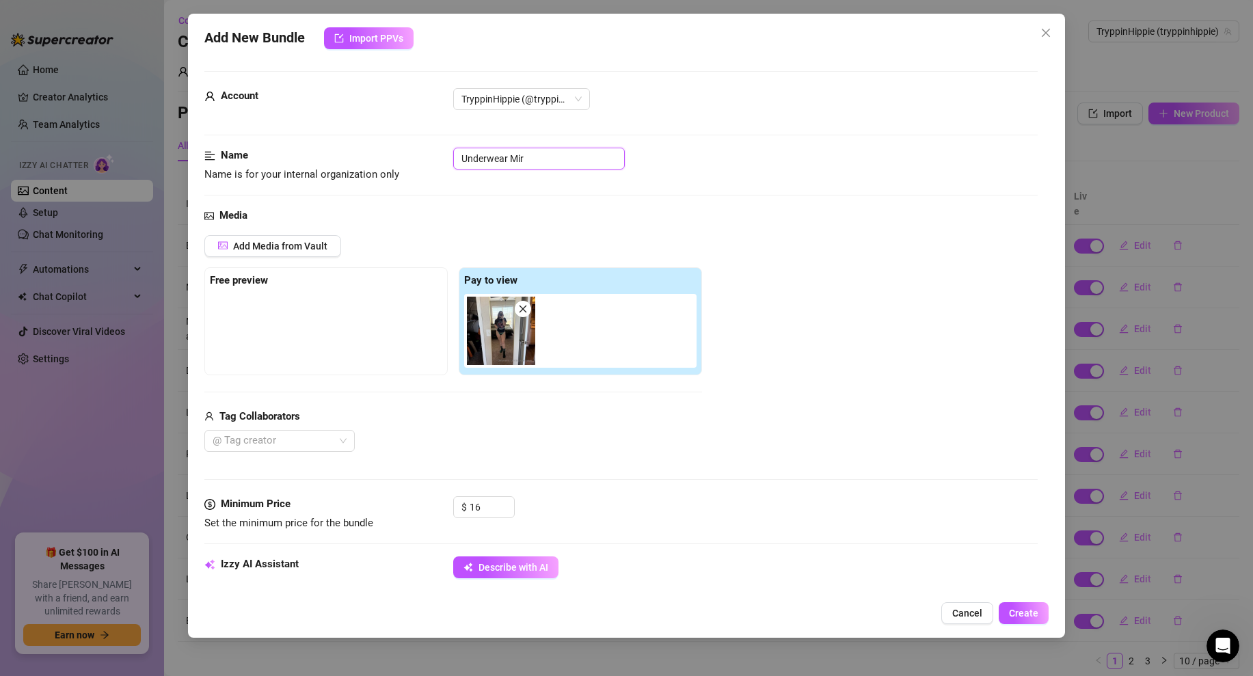
type textarea "[PERSON_NAME] takes a full-body mirror selfie in a bedroom, wearing a black Rol…"
type input "Underwear Mirr"
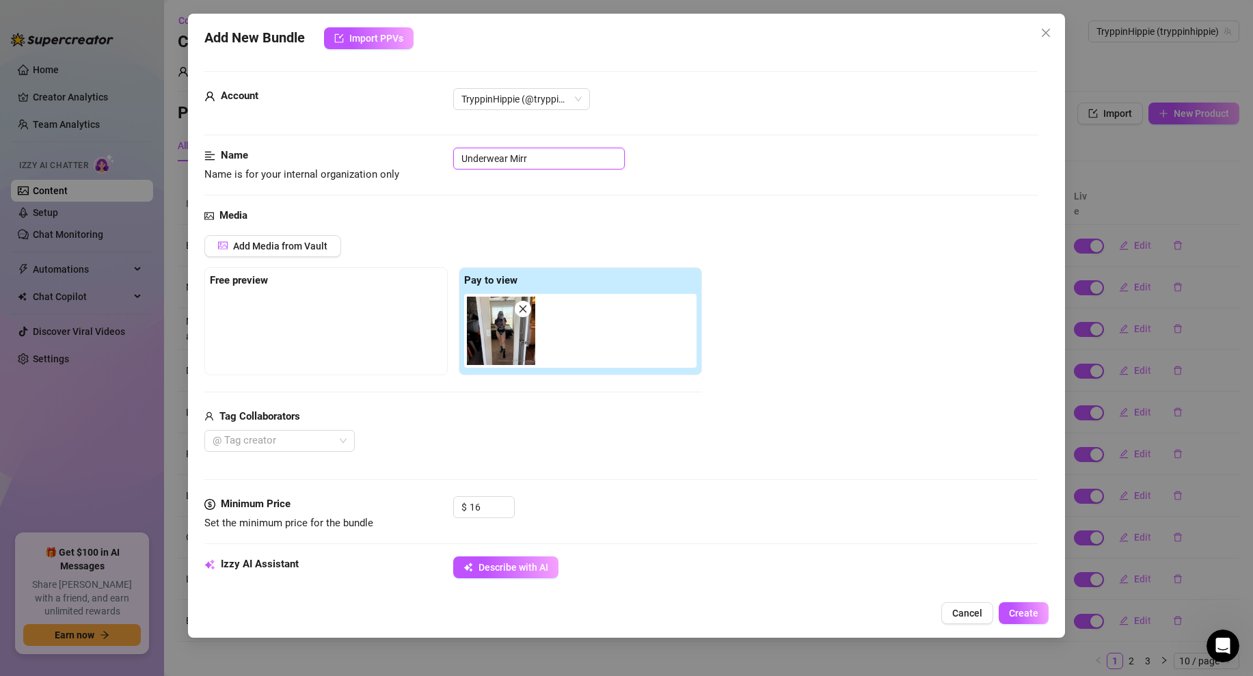
type textarea "[PERSON_NAME] takes a full-body mirror selfie in a bedroom, wearing a black Rol…"
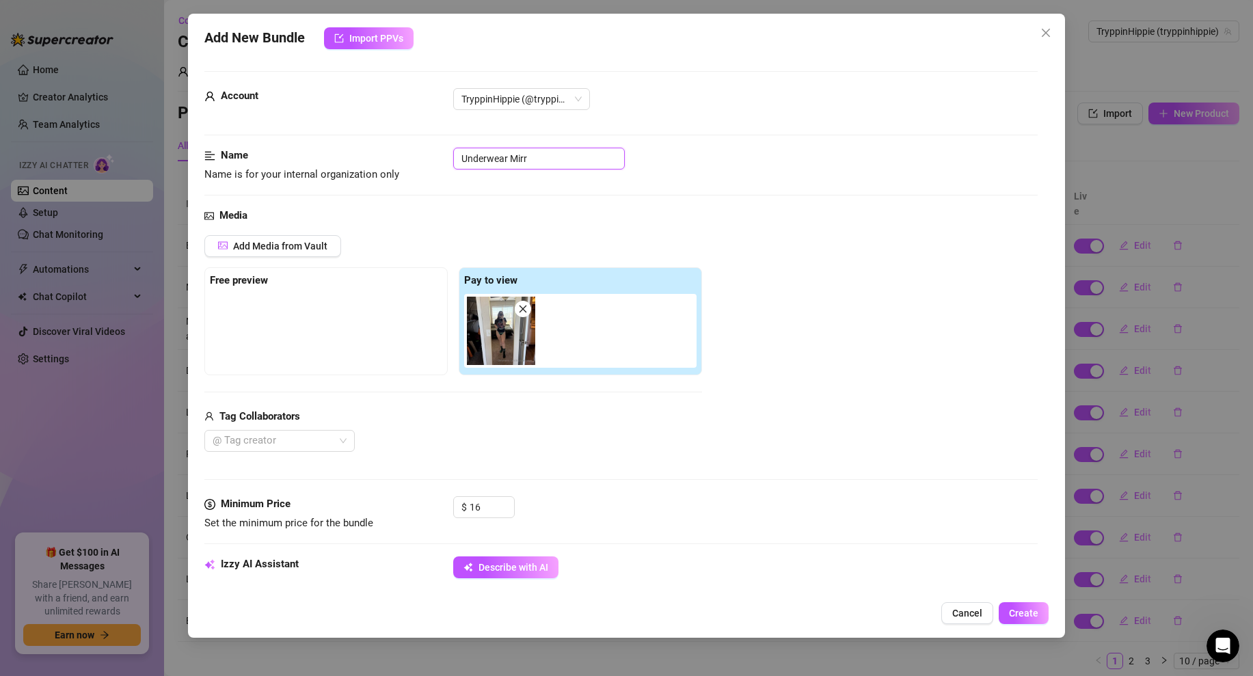
type input "Underwear Mirro"
type textarea "[PERSON_NAME] takes a full-body mirror selfie in a bedroom, wearing a black Rol…"
type input "Underwear Mirroor"
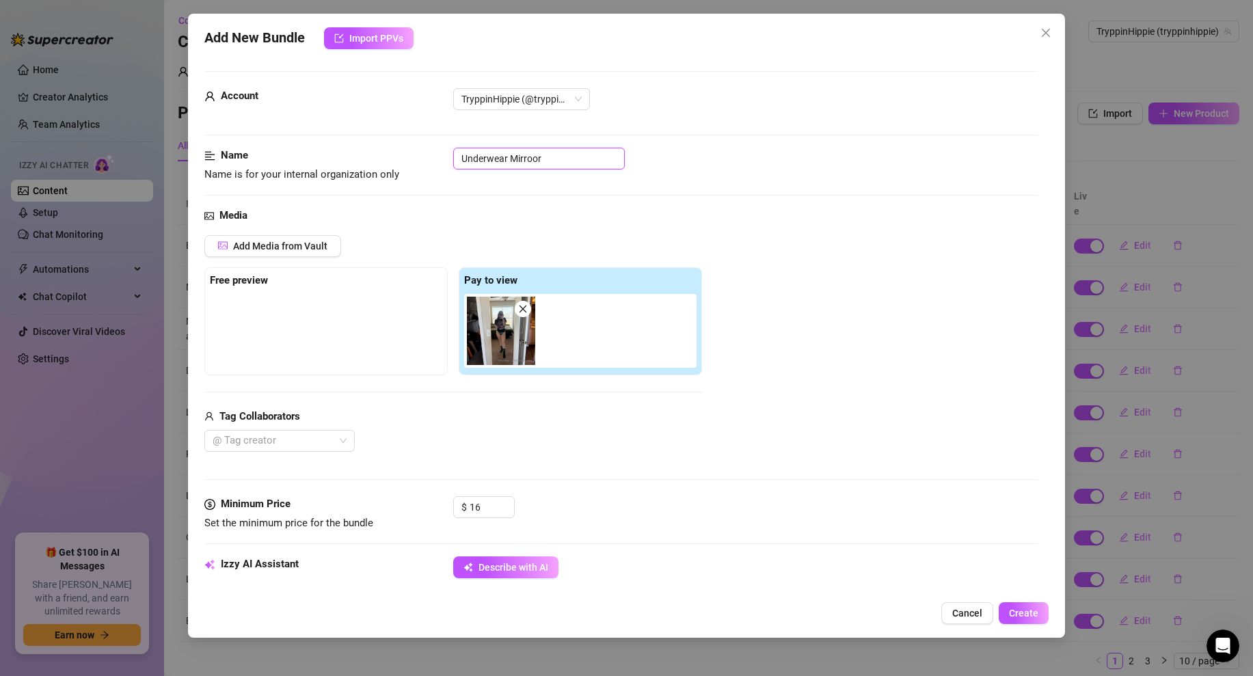
type textarea "[PERSON_NAME] takes a full-body mirror selfie in a bedroom, wearing a black Rol…"
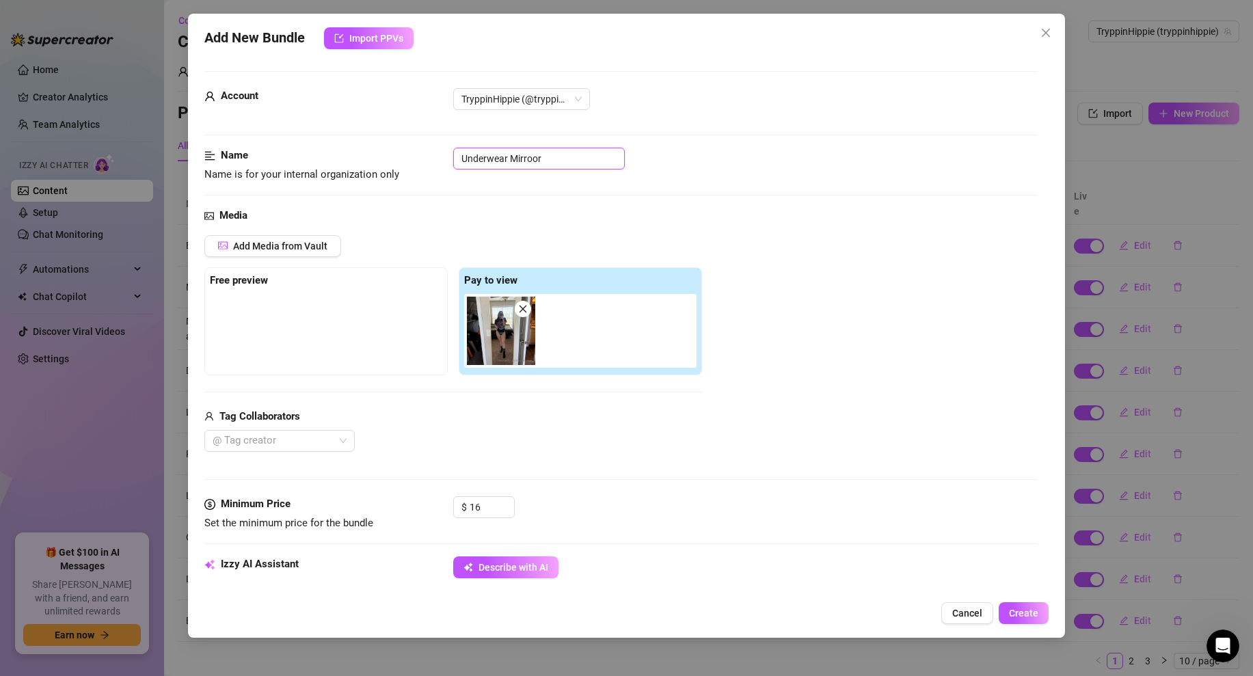
type textarea "[PERSON_NAME] takes a full-body mirror selfie in a bedroom, wearing a black Rol…"
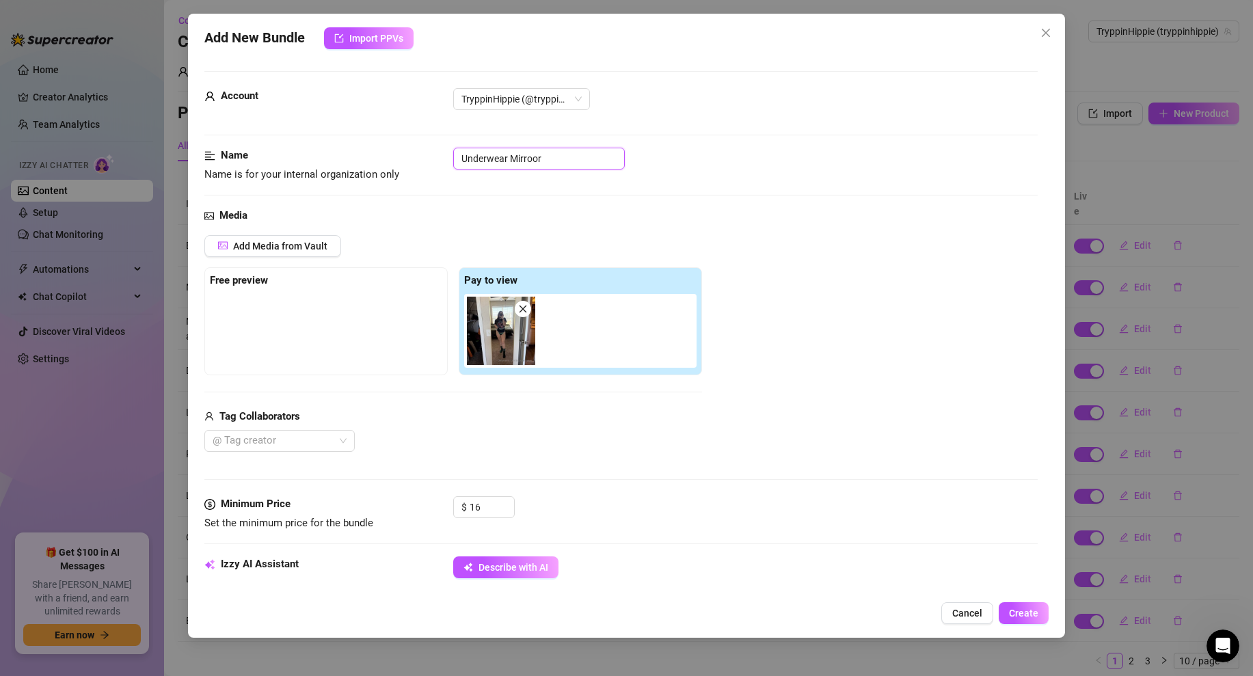
type textarea "[PERSON_NAME] takes a full-body mirror selfie in a bedroom, wearing a black Rol…"
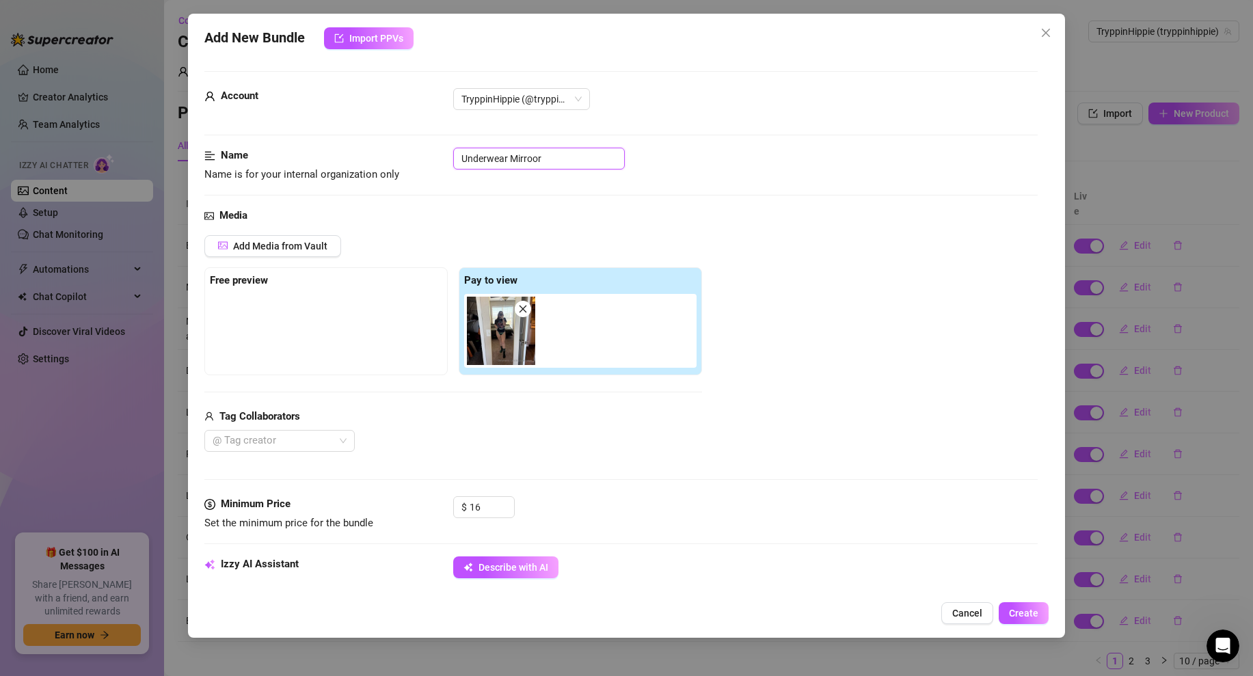
type textarea "[PERSON_NAME] takes a full-body mirror selfie in a bedroom, wearing a black Rol…"
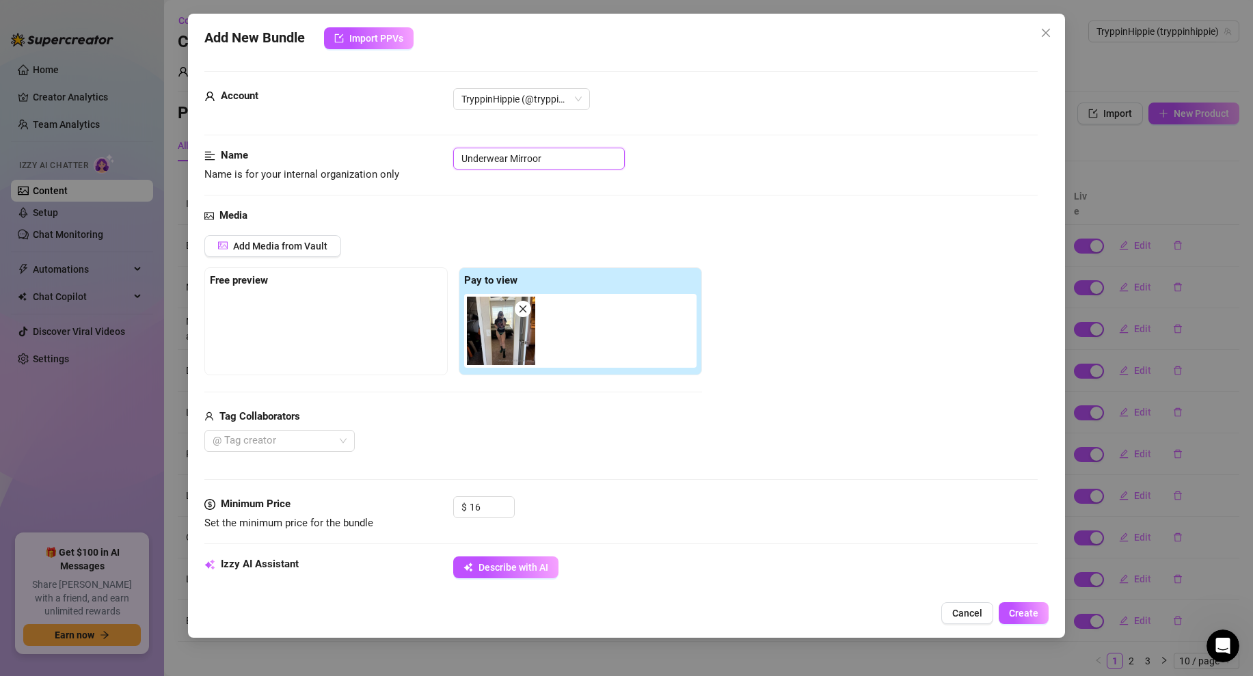
type textarea "[PERSON_NAME] takes a full-body mirror selfie in a bedroom, wearing a black Rol…"
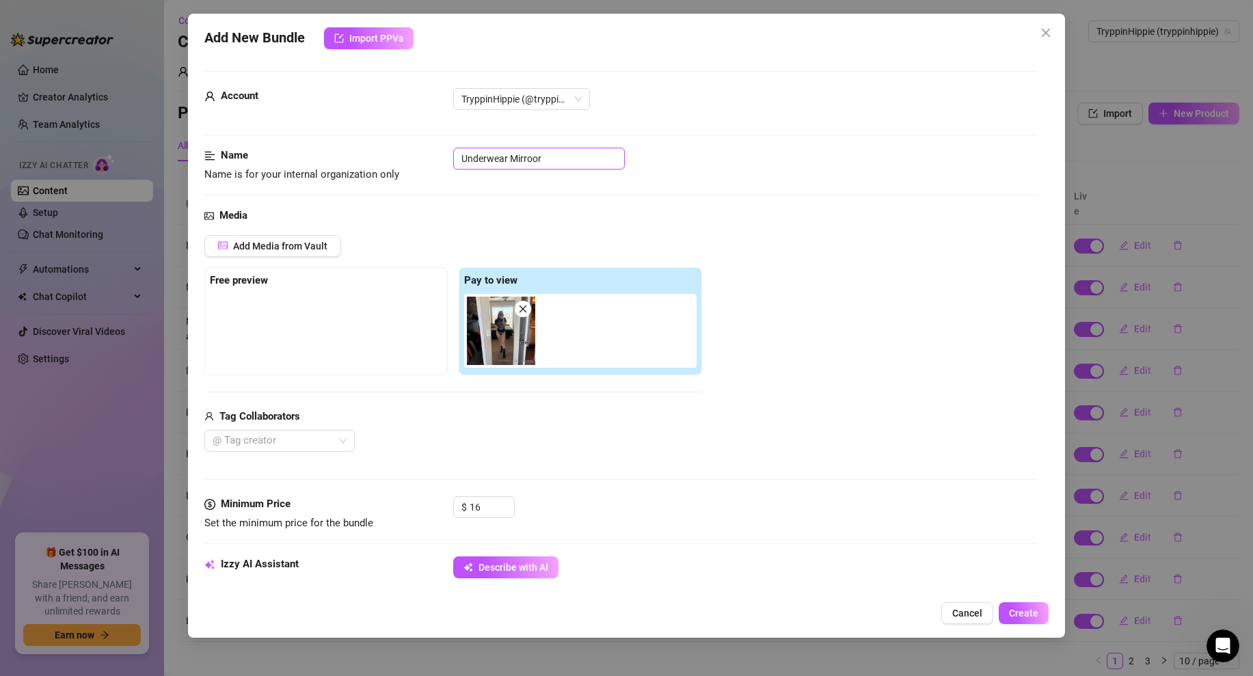
type textarea "[PERSON_NAME] takes a full-body mirror selfie in a bedroom, wearing a black Rol…"
type input "Underwear Mirroo"
type textarea "[PERSON_NAME] takes a full-body mirror selfie in a bedroom, wearing a black Rol…"
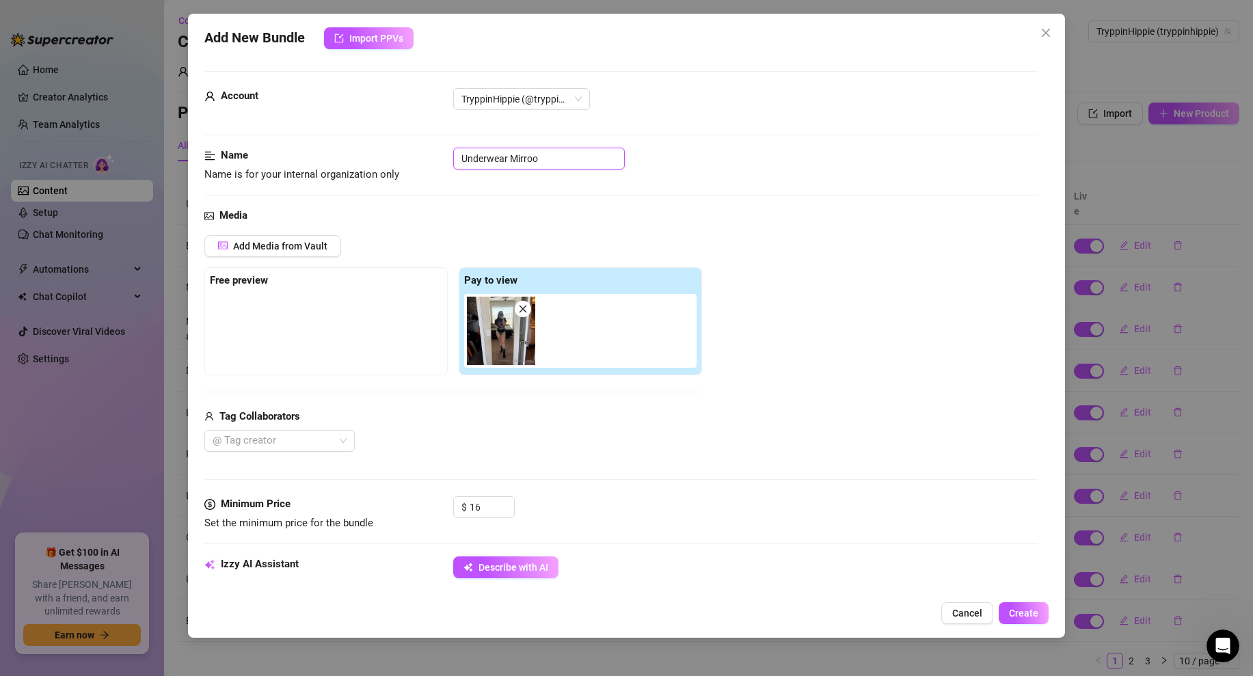
type textarea "[PERSON_NAME] takes a full-body mirror selfie in a bedroom, wearing a black Rol…"
type input "Underwear Mirro"
type textarea "[PERSON_NAME] takes a full-body mirror selfie in a bedroom, wearing a black Rol…"
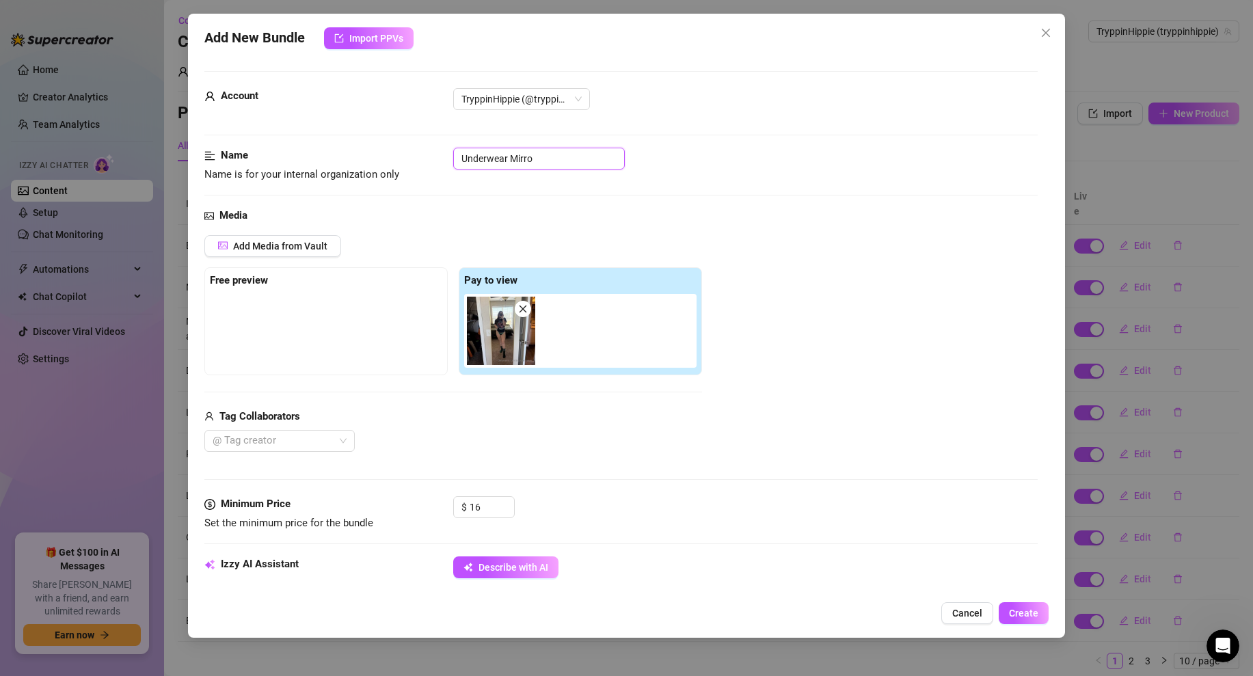
type textarea "[PERSON_NAME] takes a full-body mirror selfie in a bedroom, wearing a black Rol…"
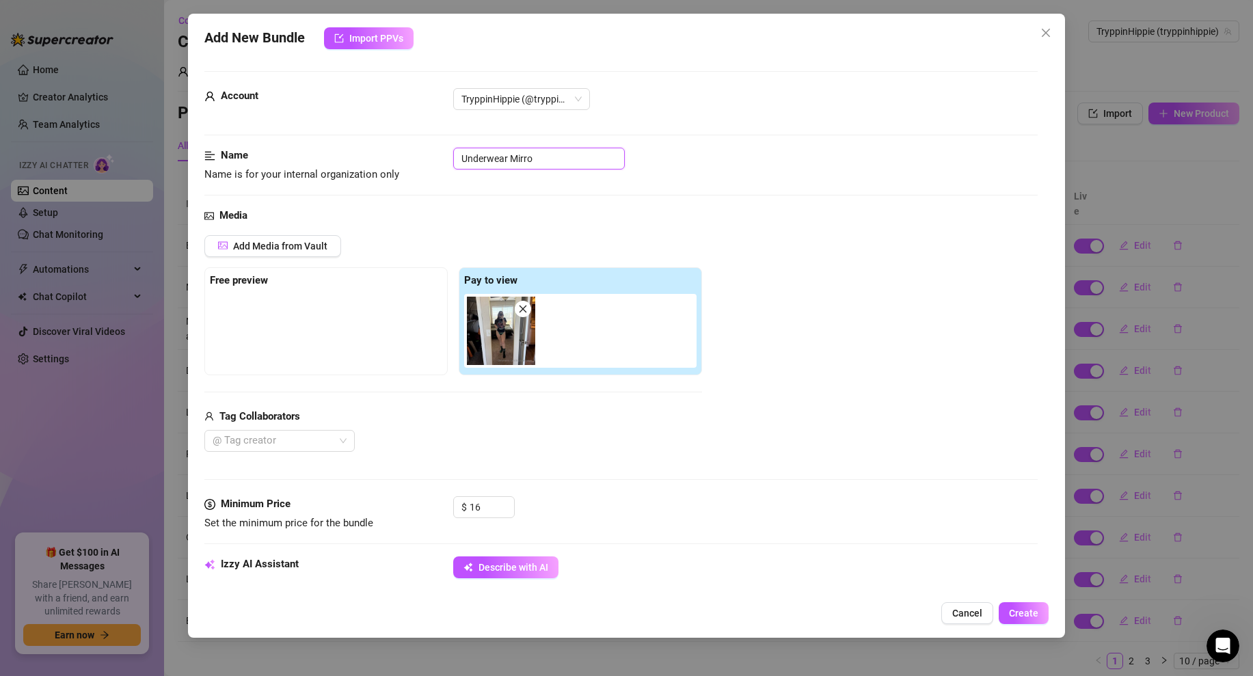
type textarea "[PERSON_NAME] takes a full-body mirror selfie in a bedroom, wearing a black Rol…"
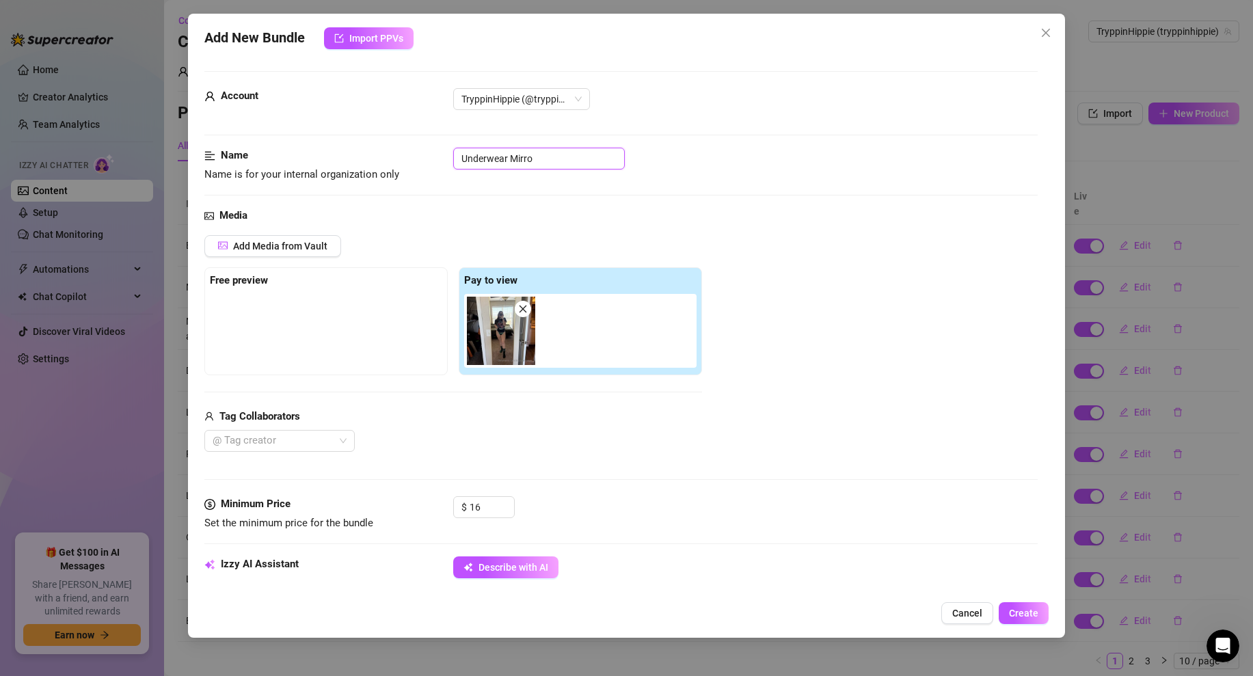
type textarea "[PERSON_NAME] takes a full-body mirror selfie in a bedroom, wearing a black Rol…"
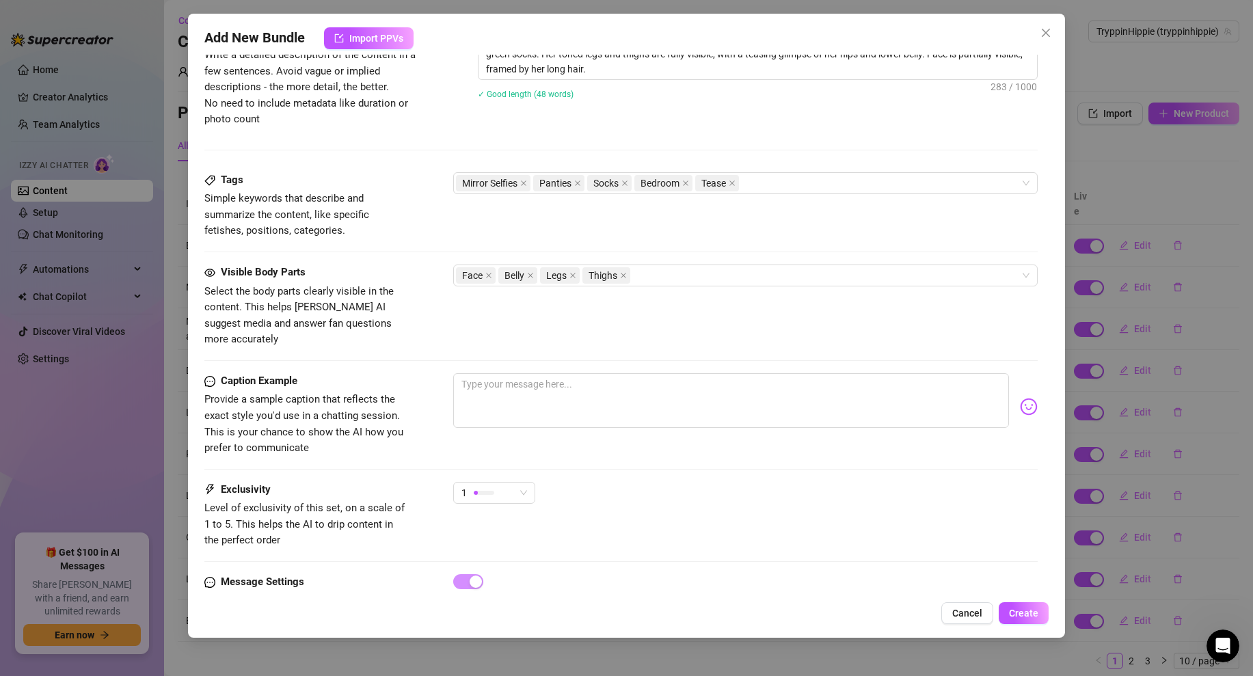
scroll to position [628, 0]
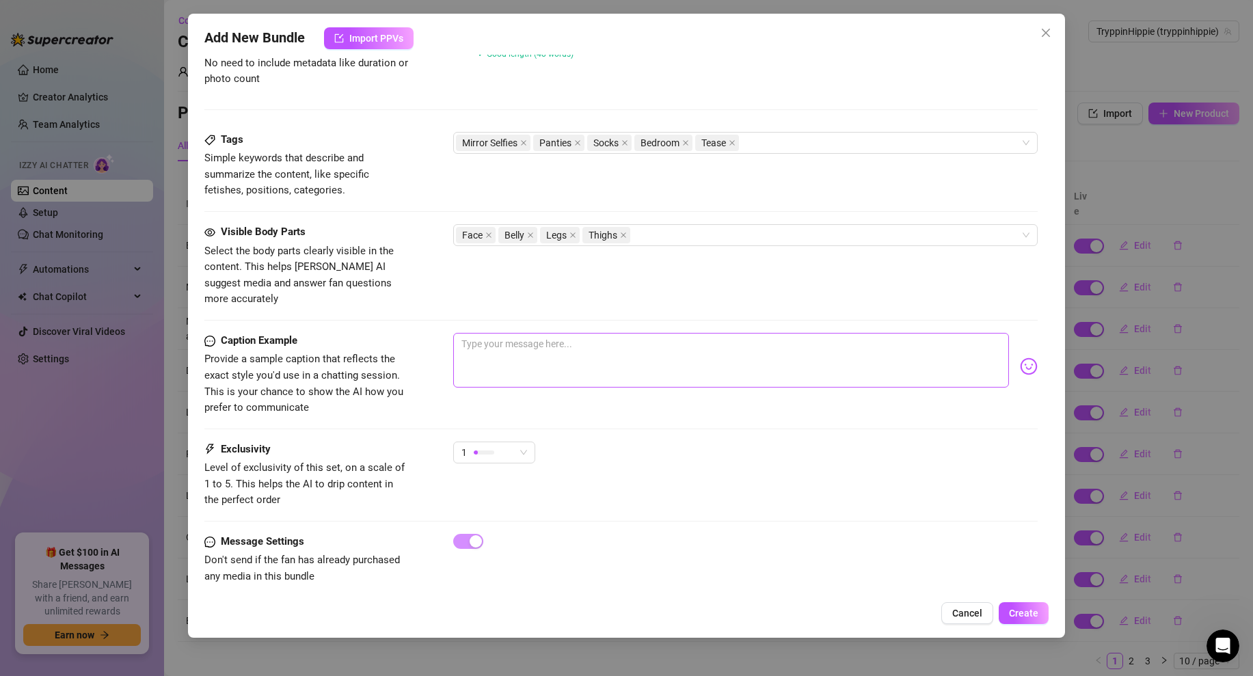
type input "Underwear Mirror"
click at [546, 333] on textarea at bounding box center [731, 360] width 556 height 55
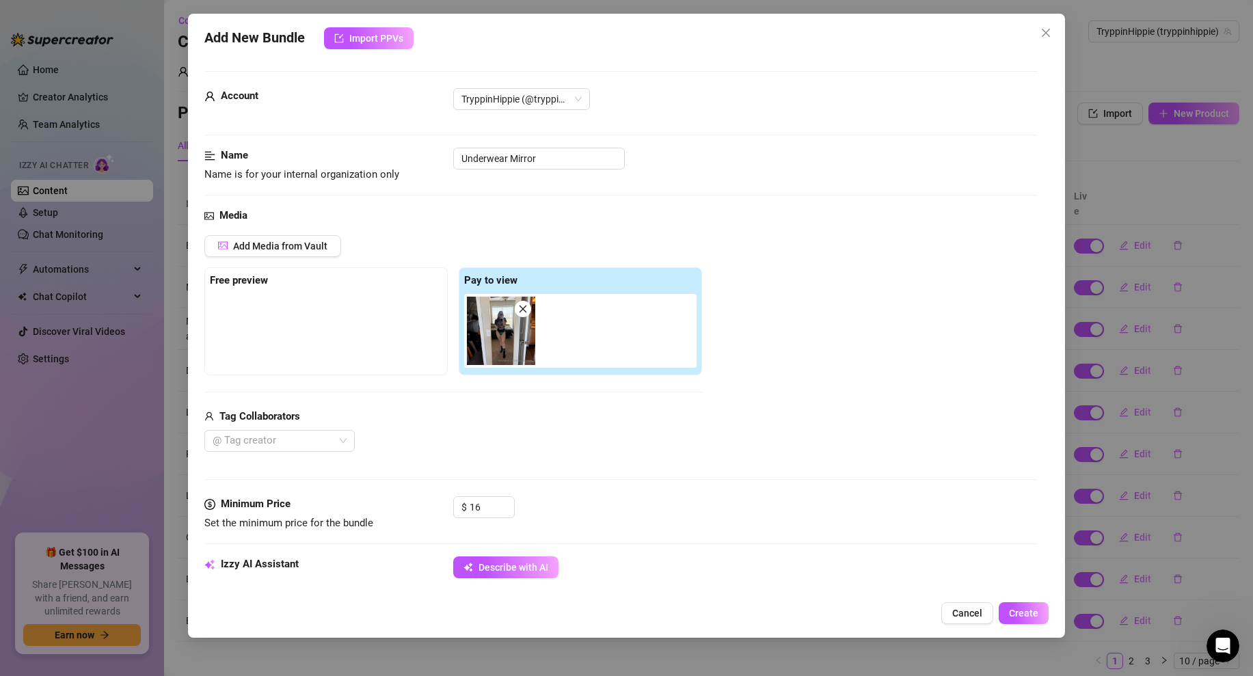
click at [513, 344] on img at bounding box center [501, 331] width 68 height 68
click at [494, 340] on img at bounding box center [501, 331] width 68 height 68
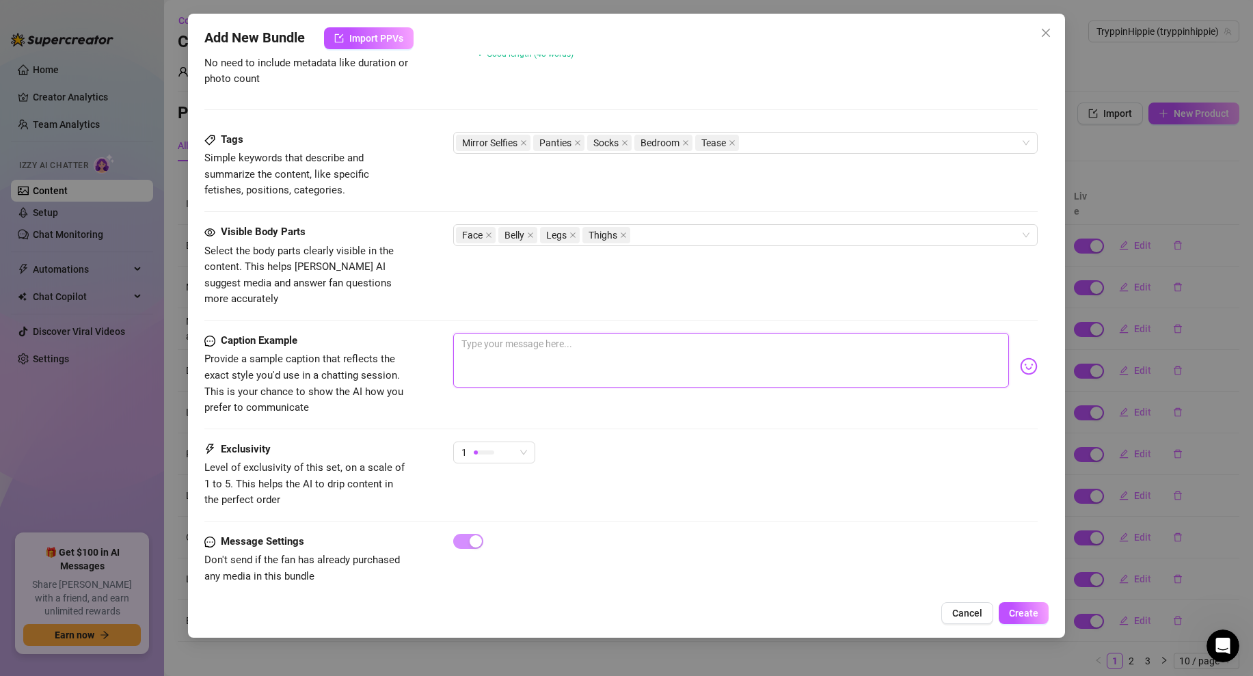
type textarea "u"
type textarea "Type your message here..."
type textarea "y"
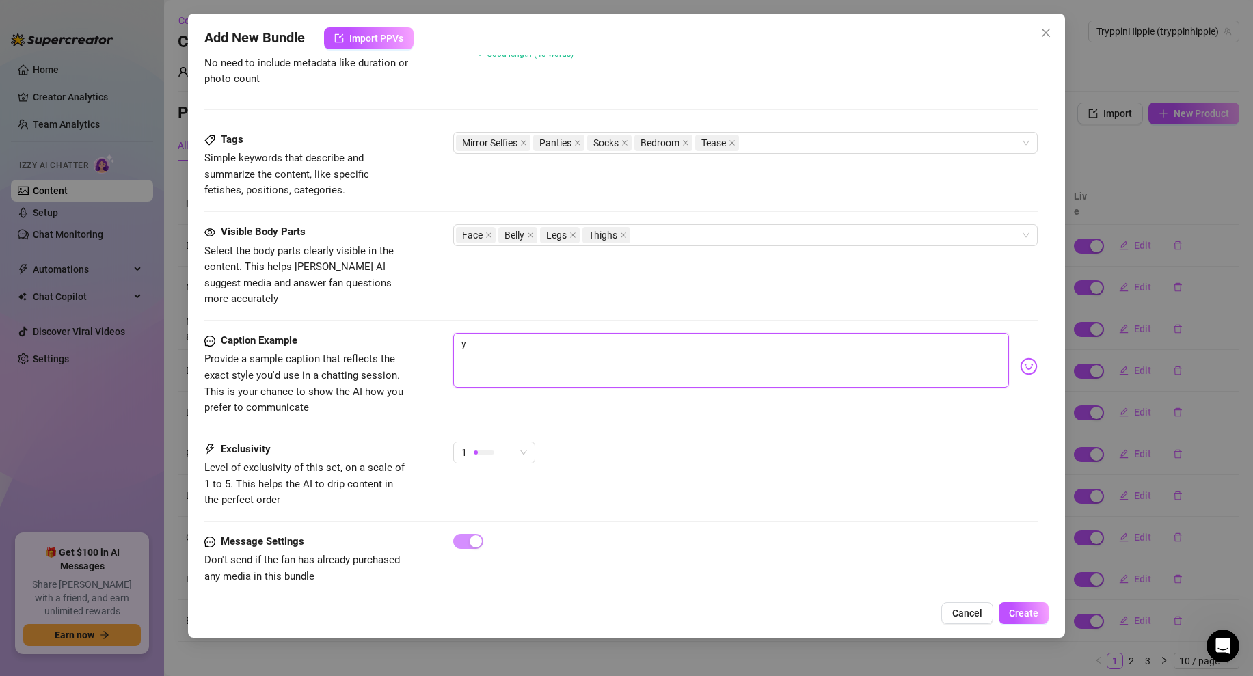
type textarea "yo"
type textarea "you"
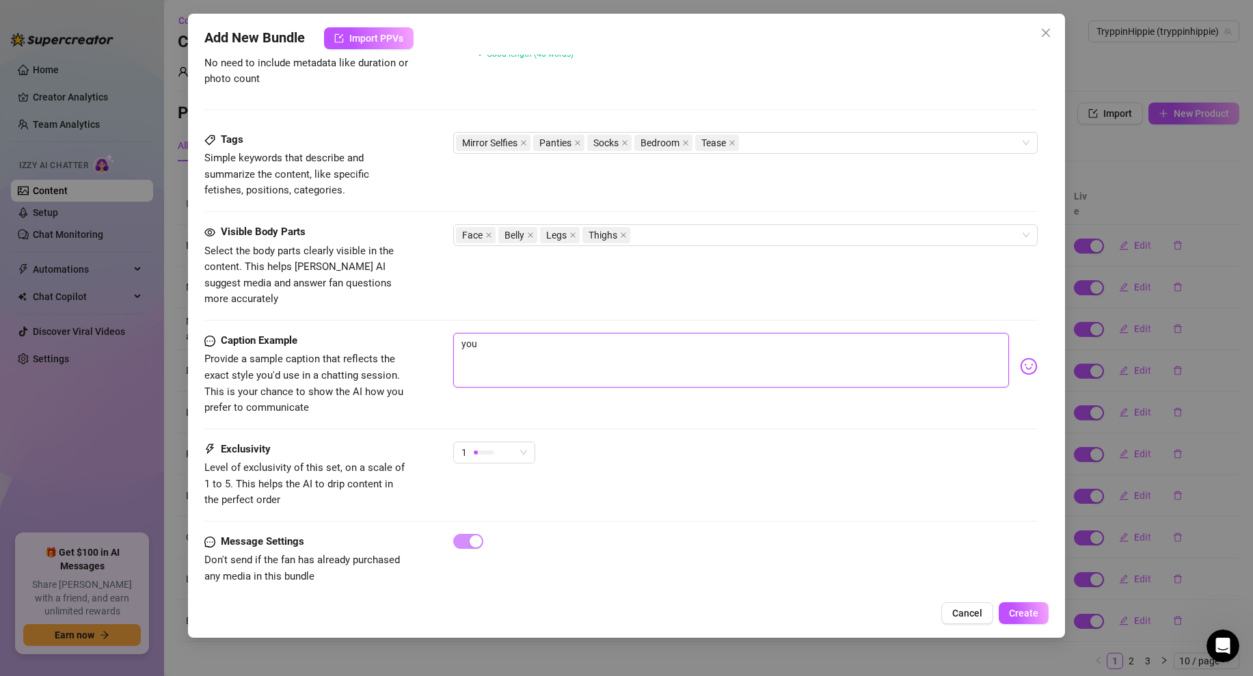
type textarea "you"
type textarea "you l"
type textarea "you li"
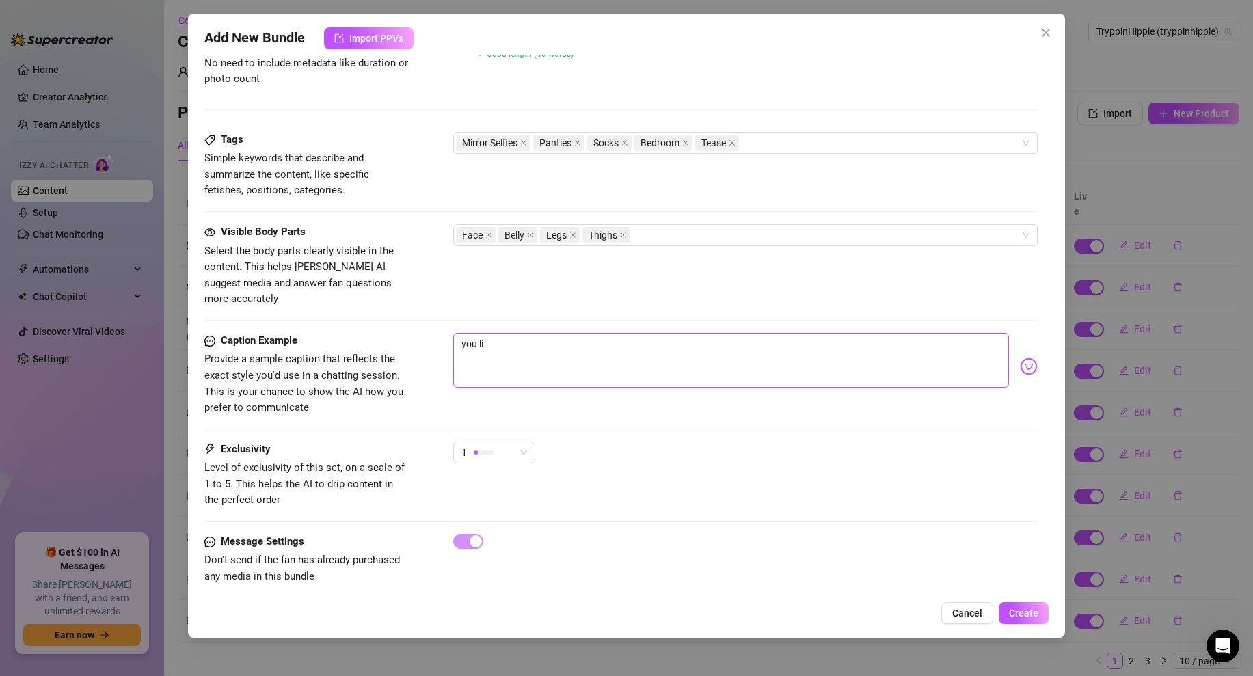
type textarea "you lik"
type textarea "you like"
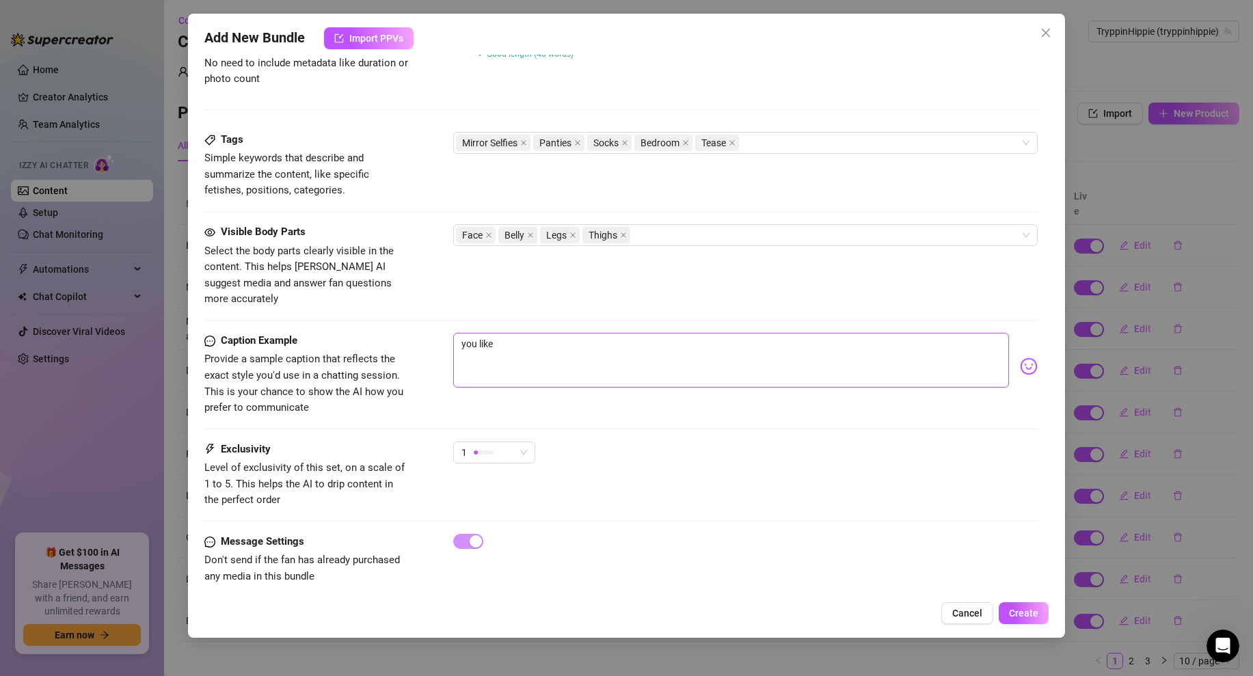
type textarea "you like"
type textarea "you like m"
type textarea "you like my"
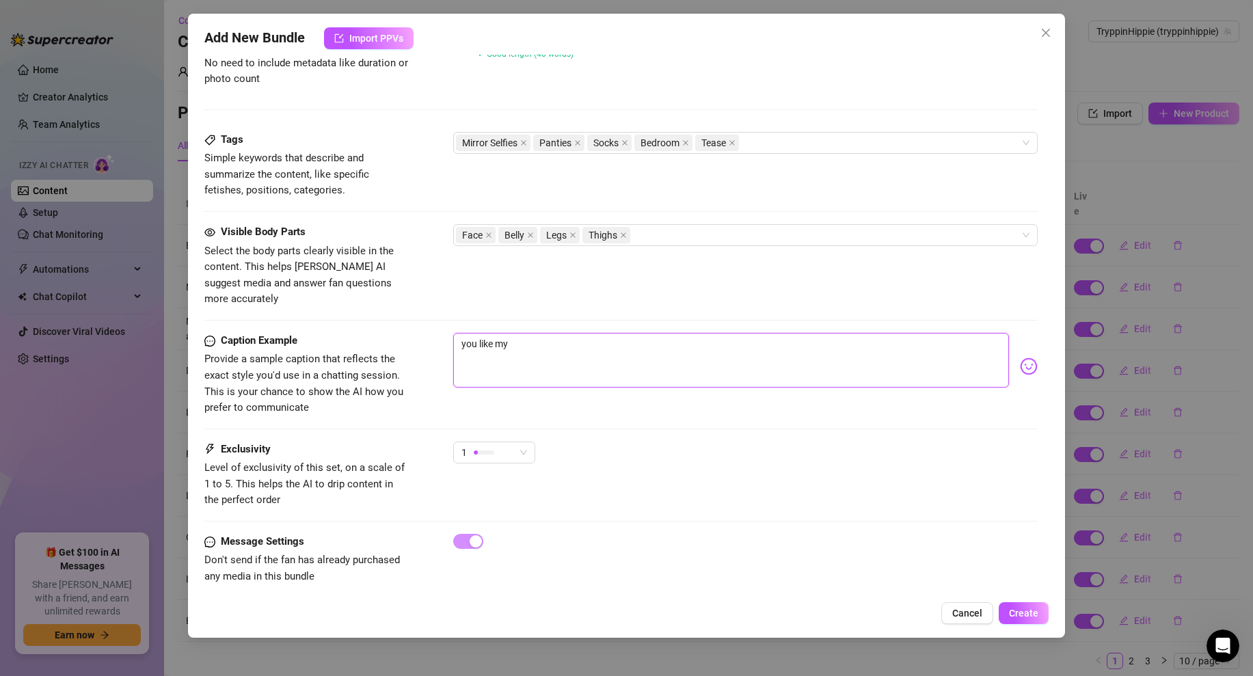
type textarea "you like my"
type textarea "you like my n"
type textarea "you like my ne"
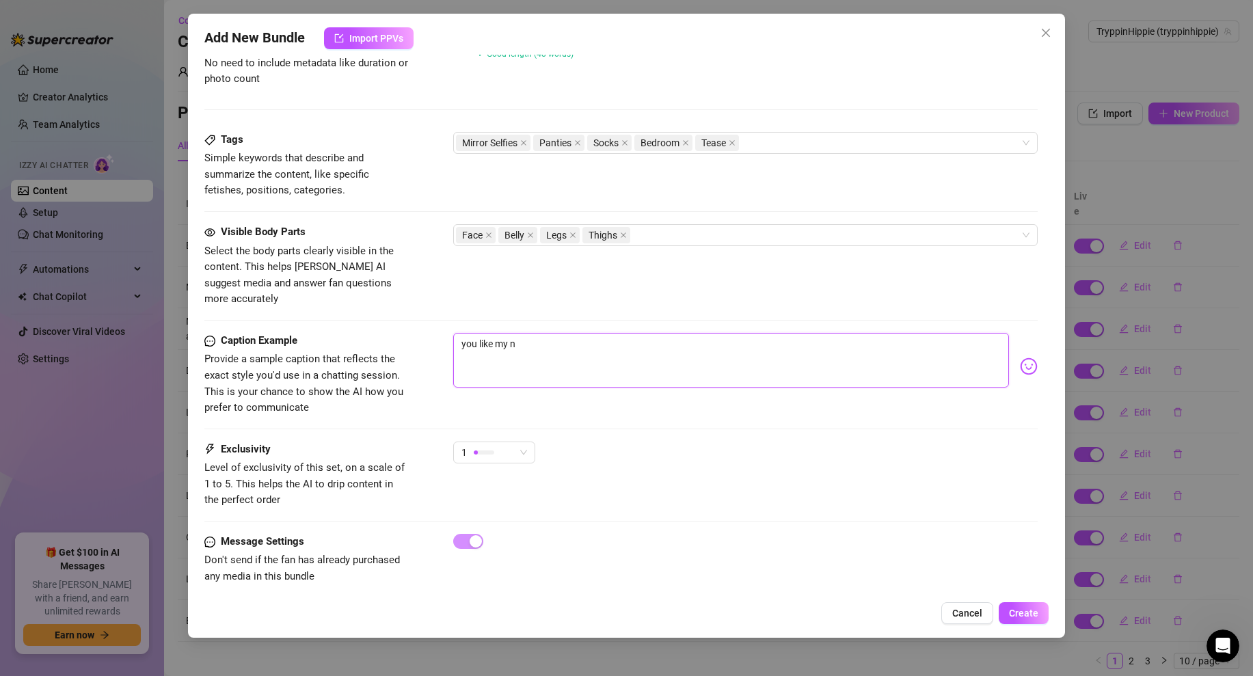
type textarea "you like my ne"
type textarea "you like my new"
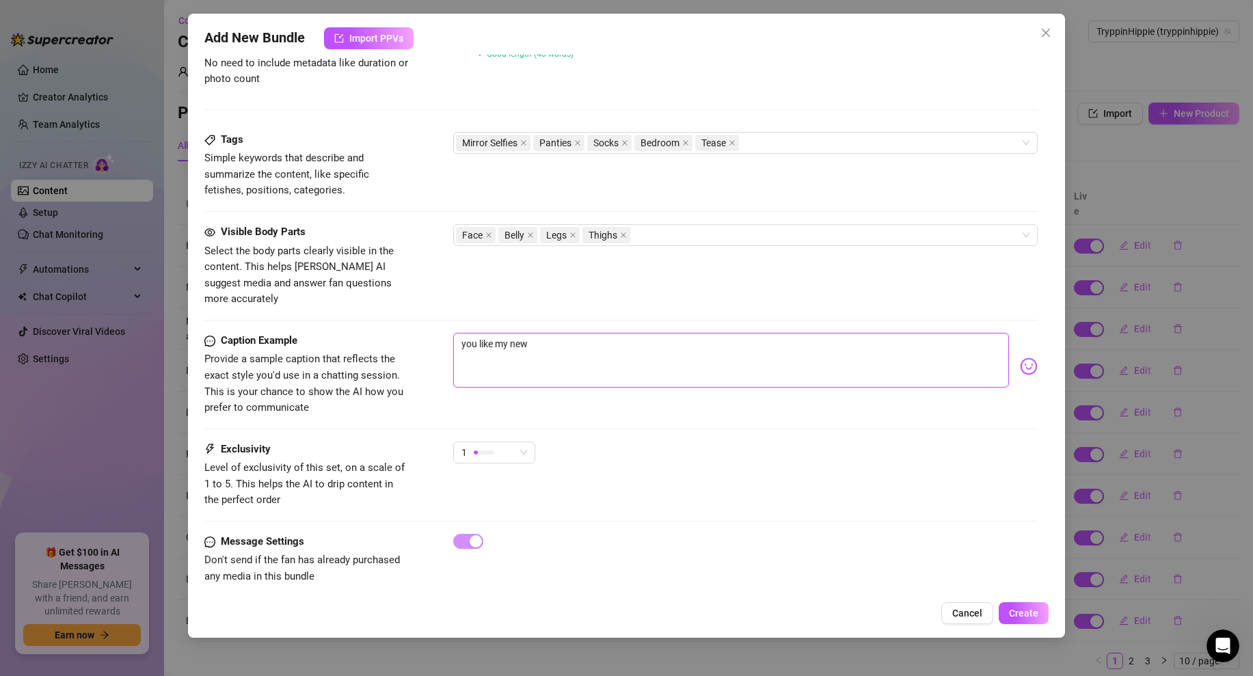
type textarea "you like my new u"
type textarea "you like my new un"
type textarea "you like my new und"
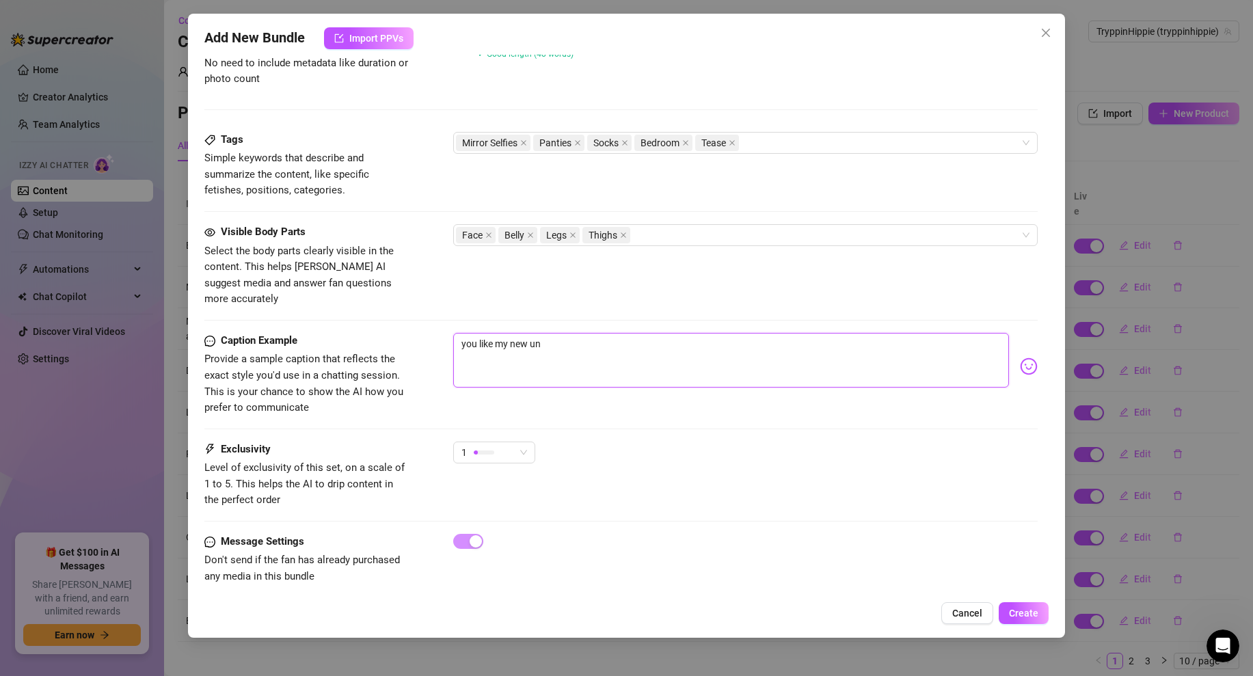
type textarea "you like my new und"
type textarea "you like my new unde"
type textarea "you like my new under"
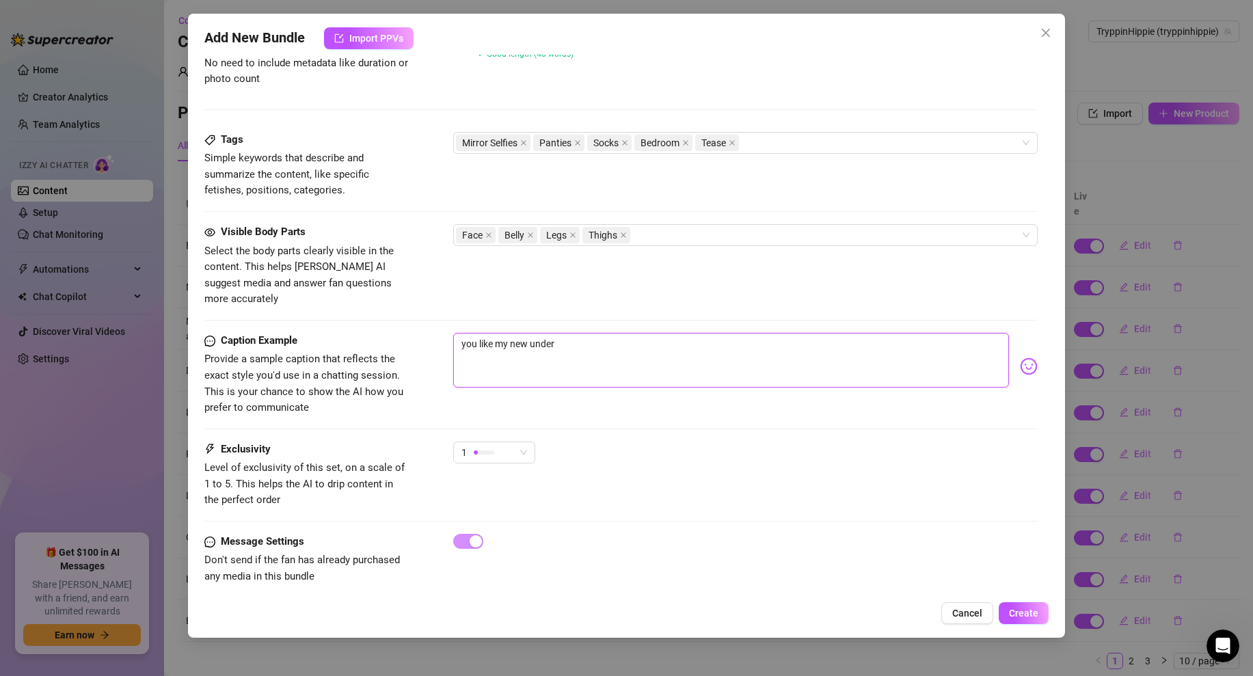
type textarea "you like my new underw"
type textarea "you like my new underwe"
type textarea "you like my new underwea"
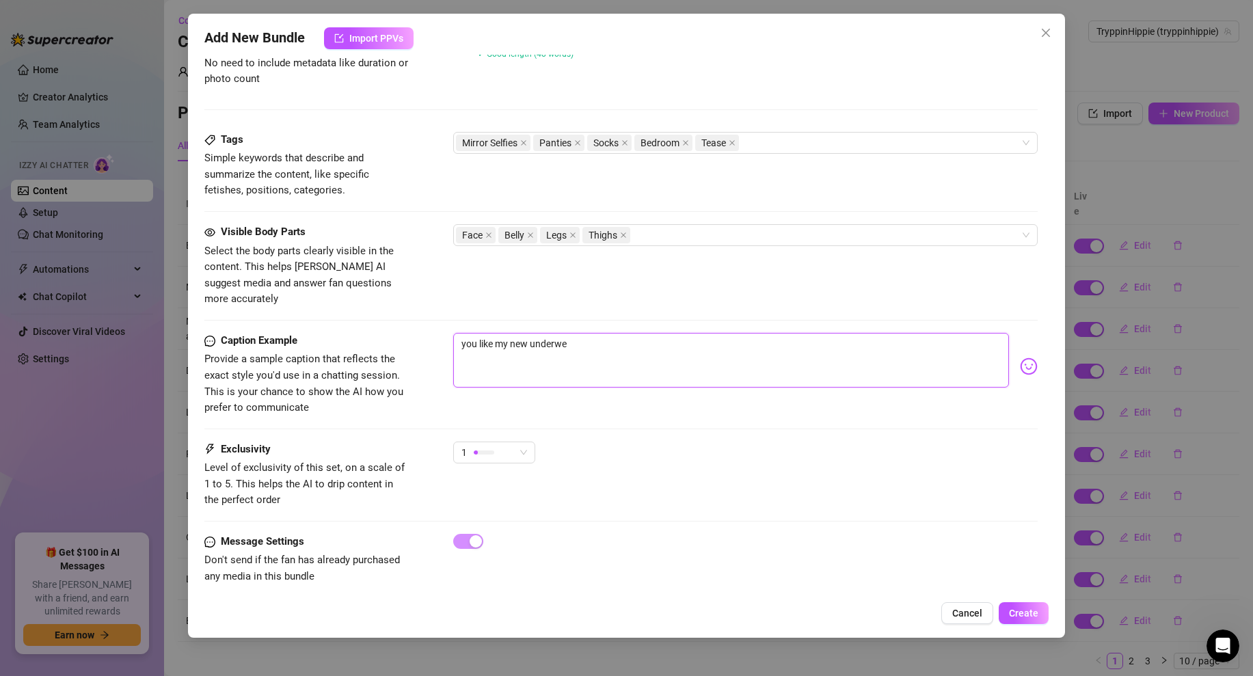
type textarea "you like my new underwea"
type textarea "you like my new underwear"
type textarea "you like my new underwear?"
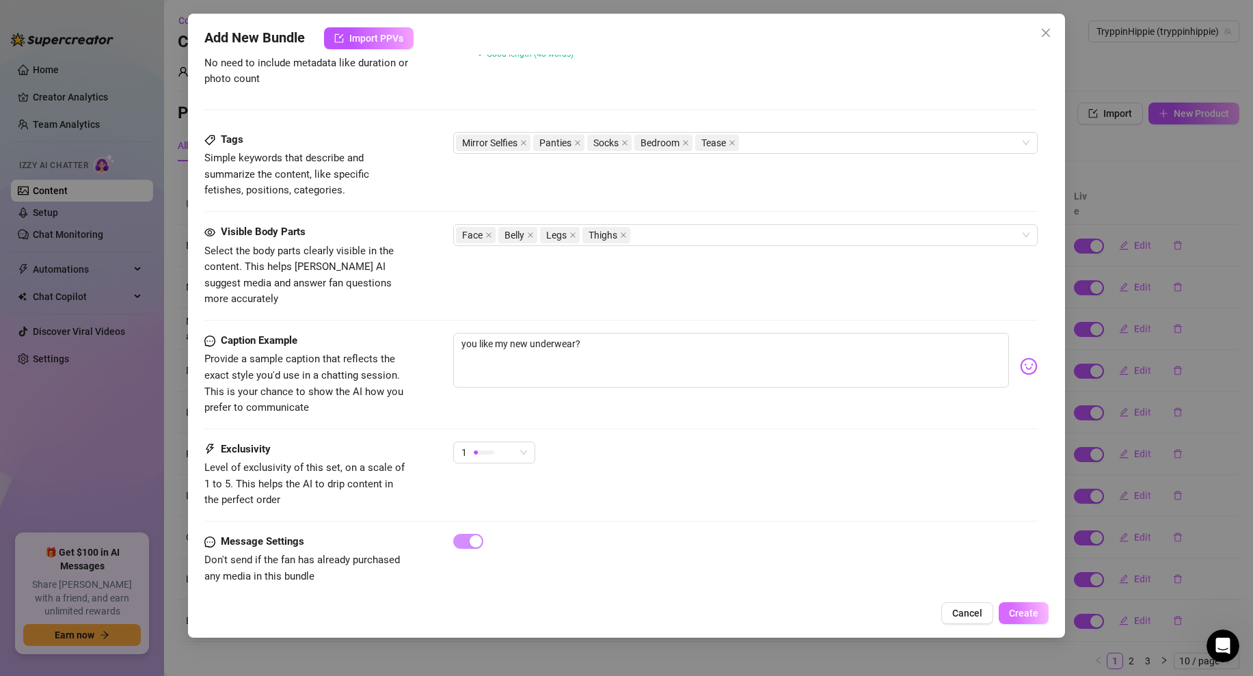
click at [1024, 608] on span "Create" at bounding box center [1023, 612] width 29 height 11
